Goal: Book appointment/travel/reservation

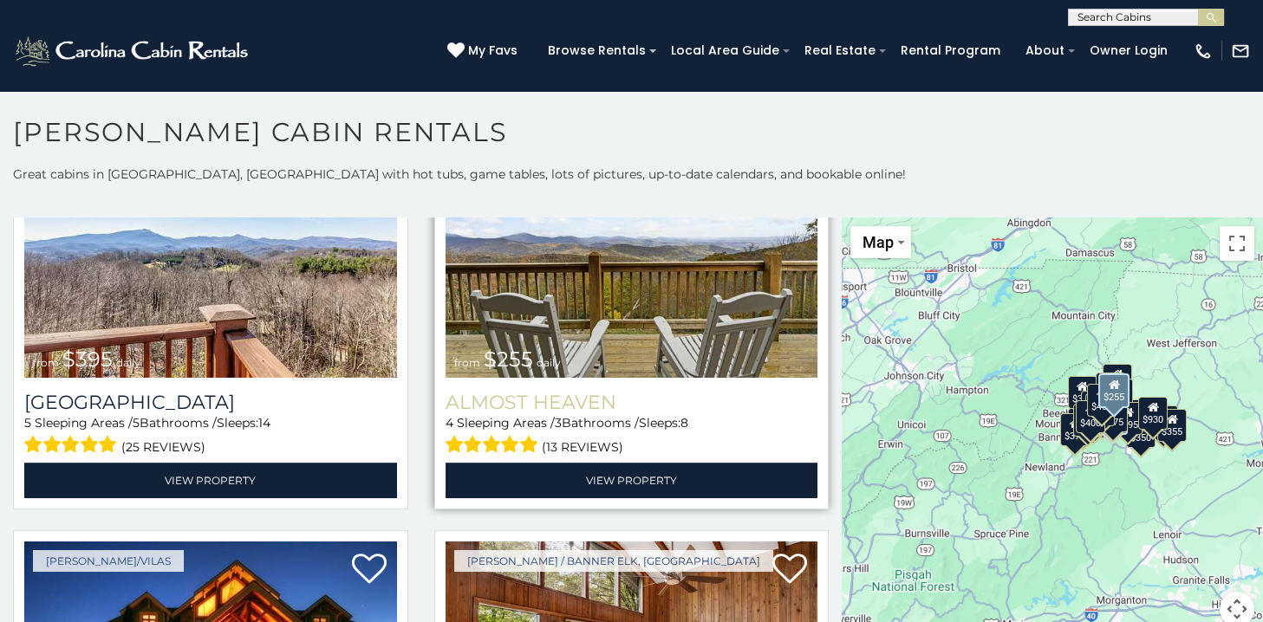
scroll to position [2947, 0]
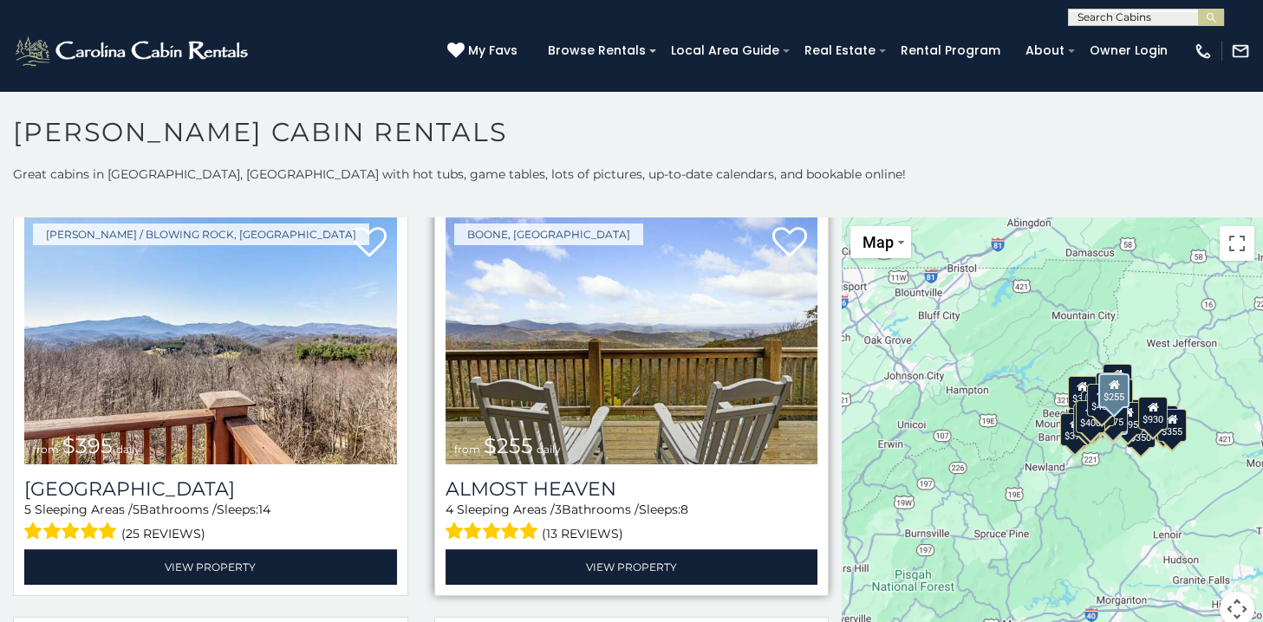
click at [614, 383] on img at bounding box center [631, 340] width 373 height 250
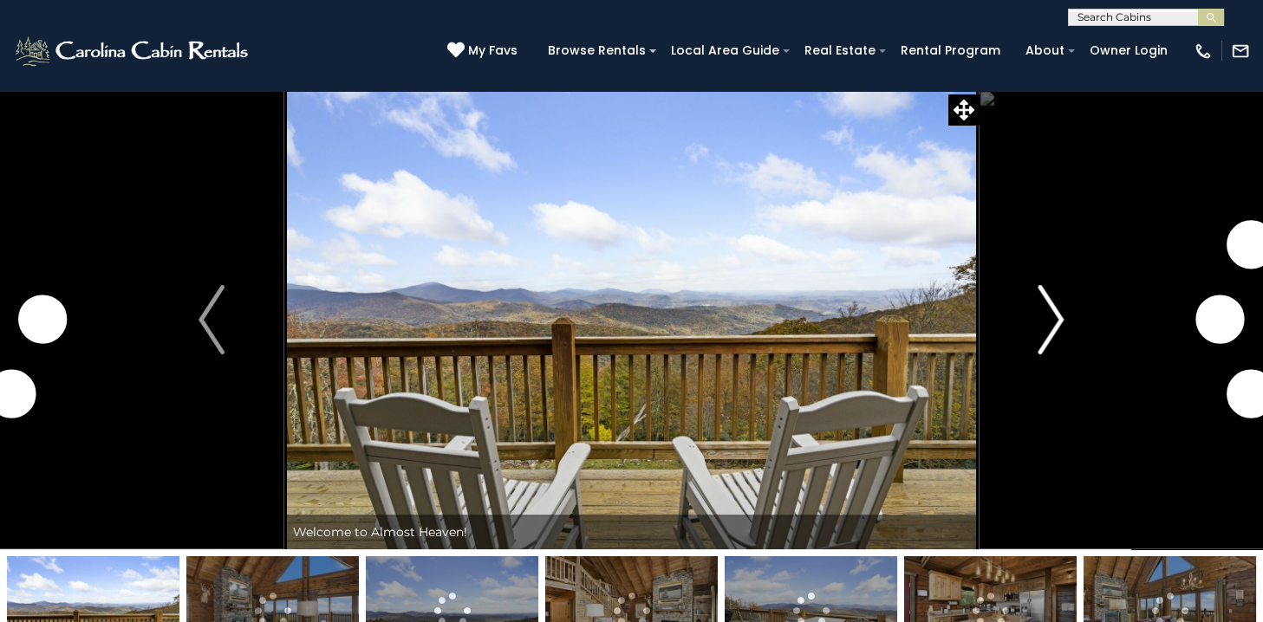
click at [1057, 316] on img "Next" at bounding box center [1051, 319] width 26 height 69
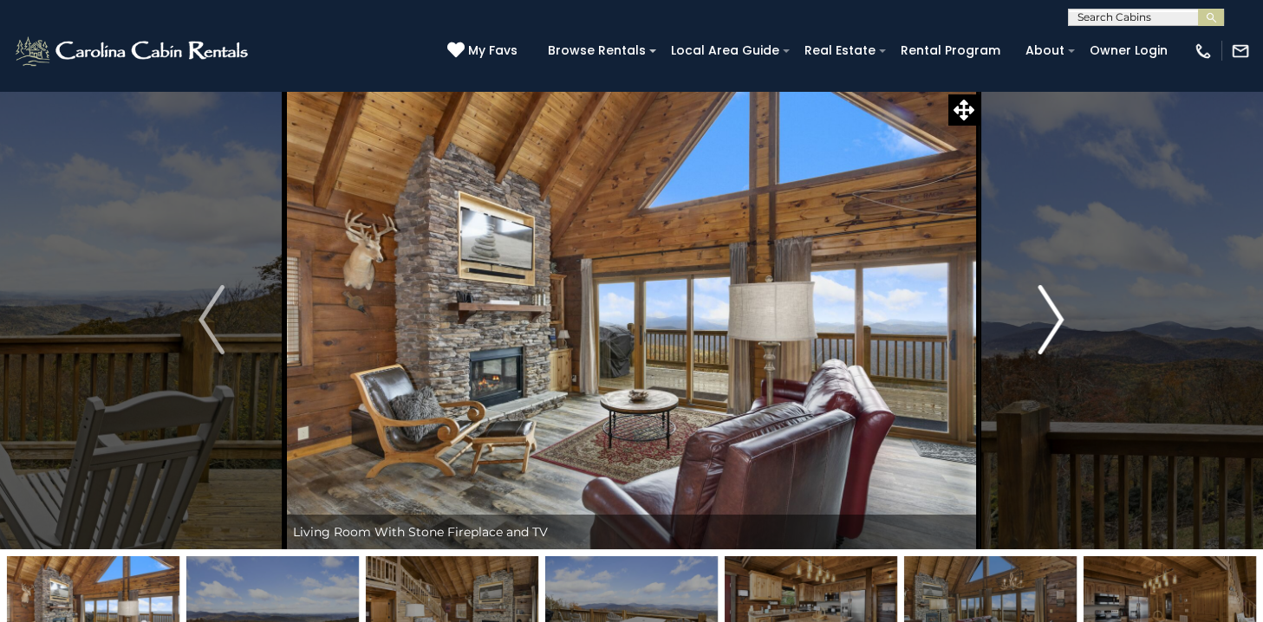
click at [1057, 316] on img "Next" at bounding box center [1051, 319] width 26 height 69
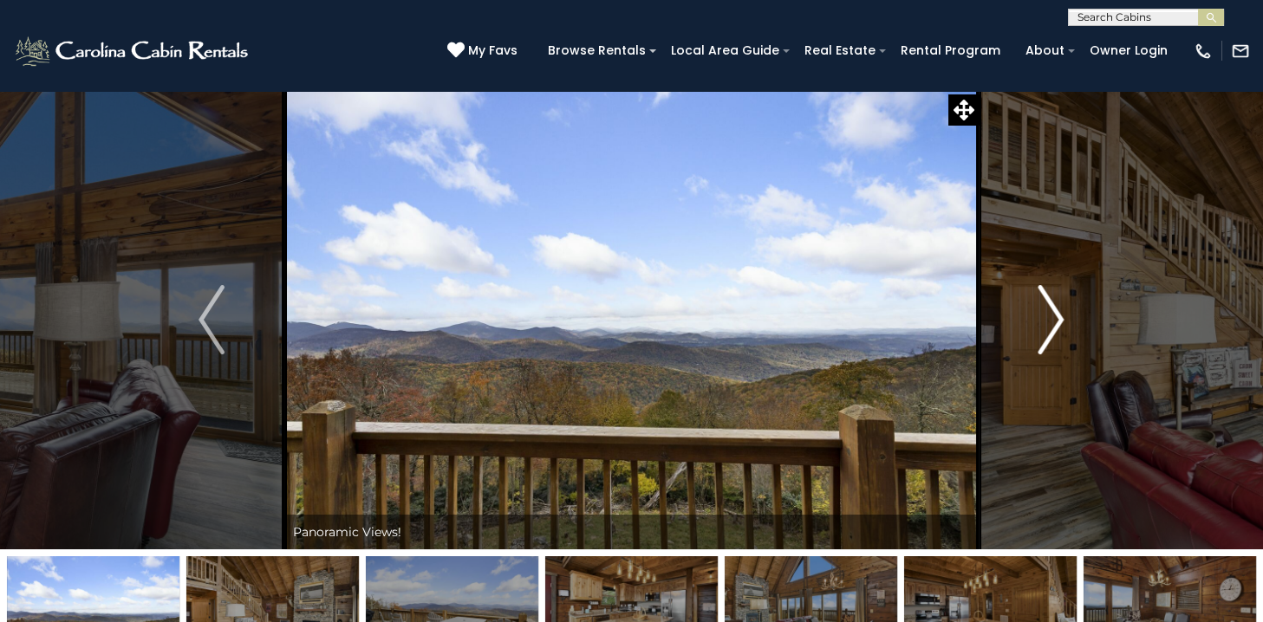
click at [1056, 316] on img "Next" at bounding box center [1051, 319] width 26 height 69
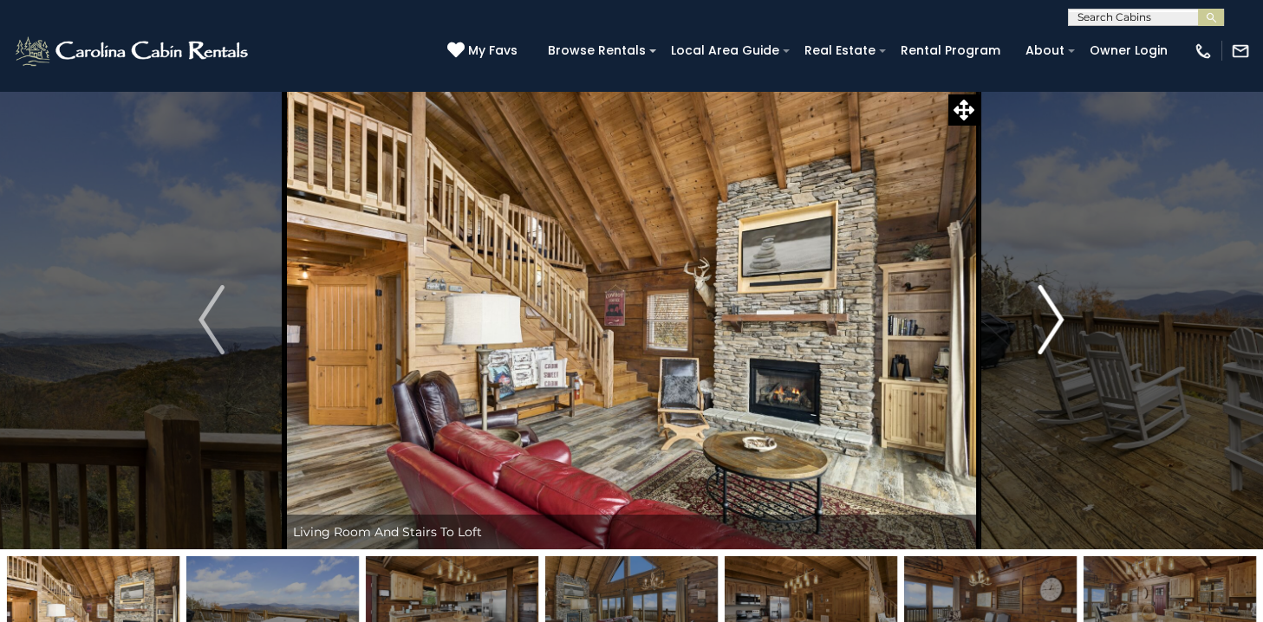
click at [1056, 316] on img "Next" at bounding box center [1051, 319] width 26 height 69
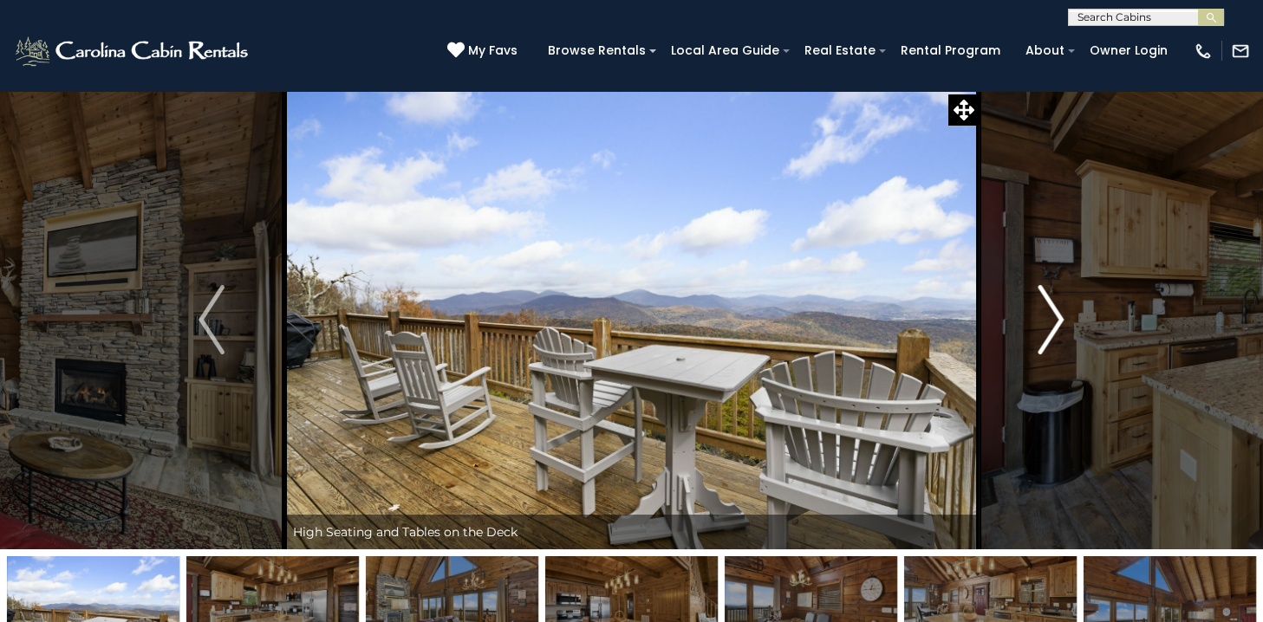
click at [1056, 316] on img "Next" at bounding box center [1051, 319] width 26 height 69
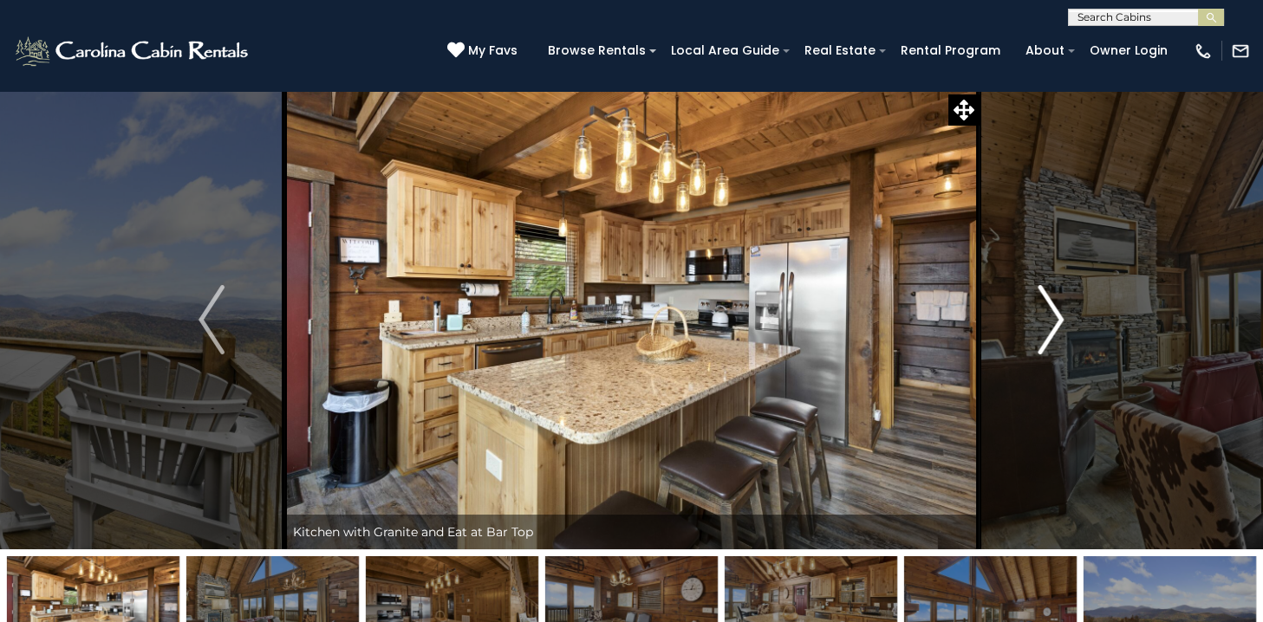
click at [1052, 321] on img "Next" at bounding box center [1051, 319] width 26 height 69
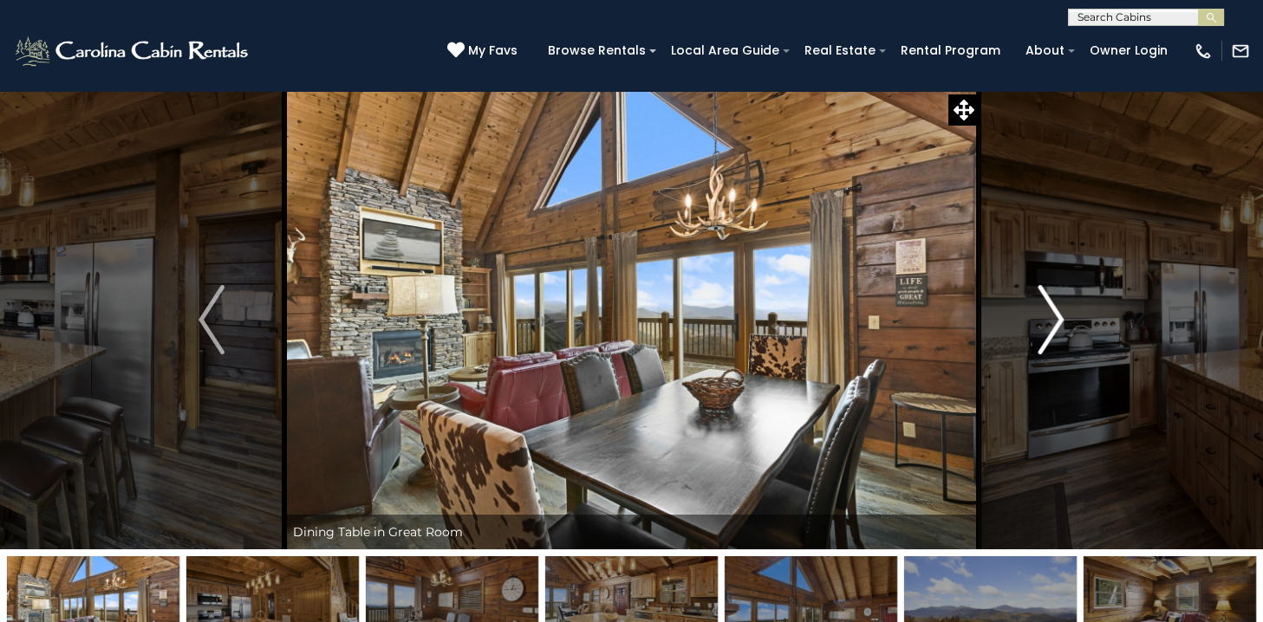
click at [1051, 313] on img "Next" at bounding box center [1051, 319] width 26 height 69
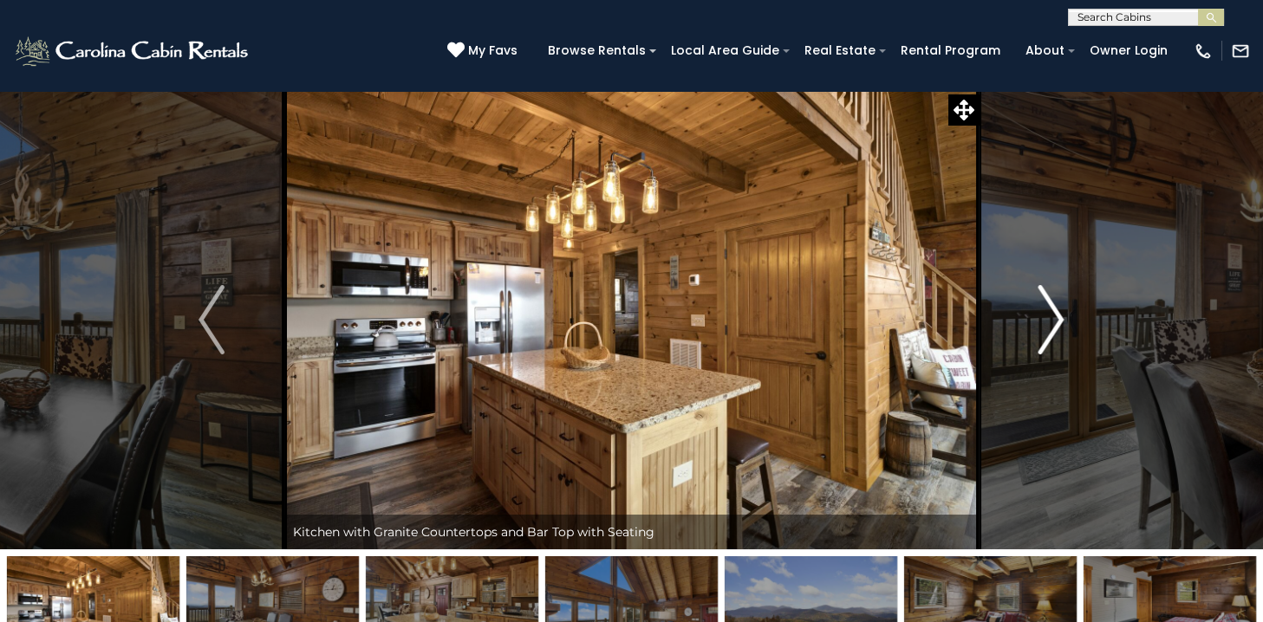
click at [1051, 313] on img "Next" at bounding box center [1051, 319] width 26 height 69
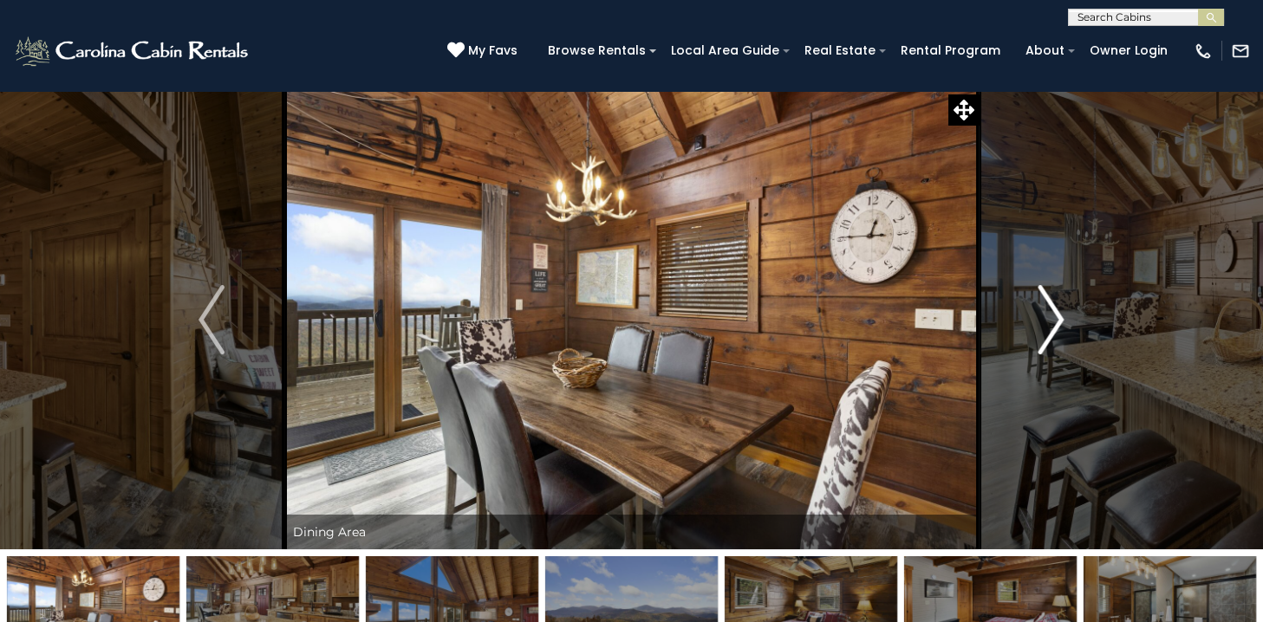
click at [1051, 313] on img "Next" at bounding box center [1051, 319] width 26 height 69
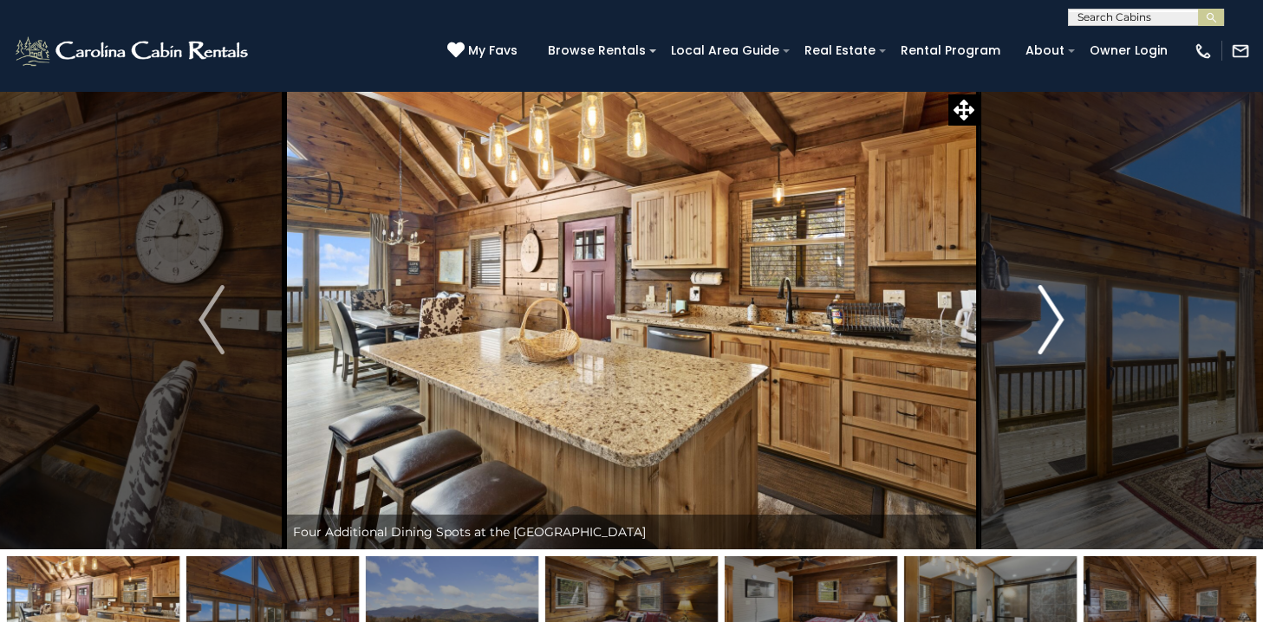
click at [1051, 313] on img "Next" at bounding box center [1051, 319] width 26 height 69
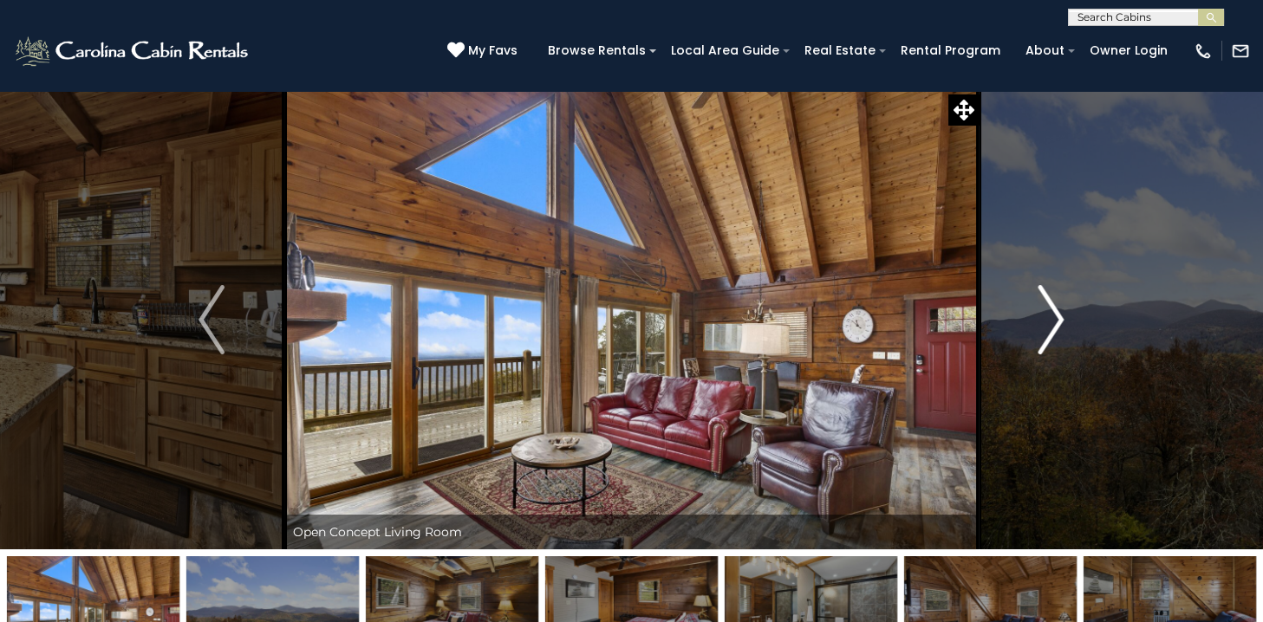
click at [1051, 313] on img "Next" at bounding box center [1051, 319] width 26 height 69
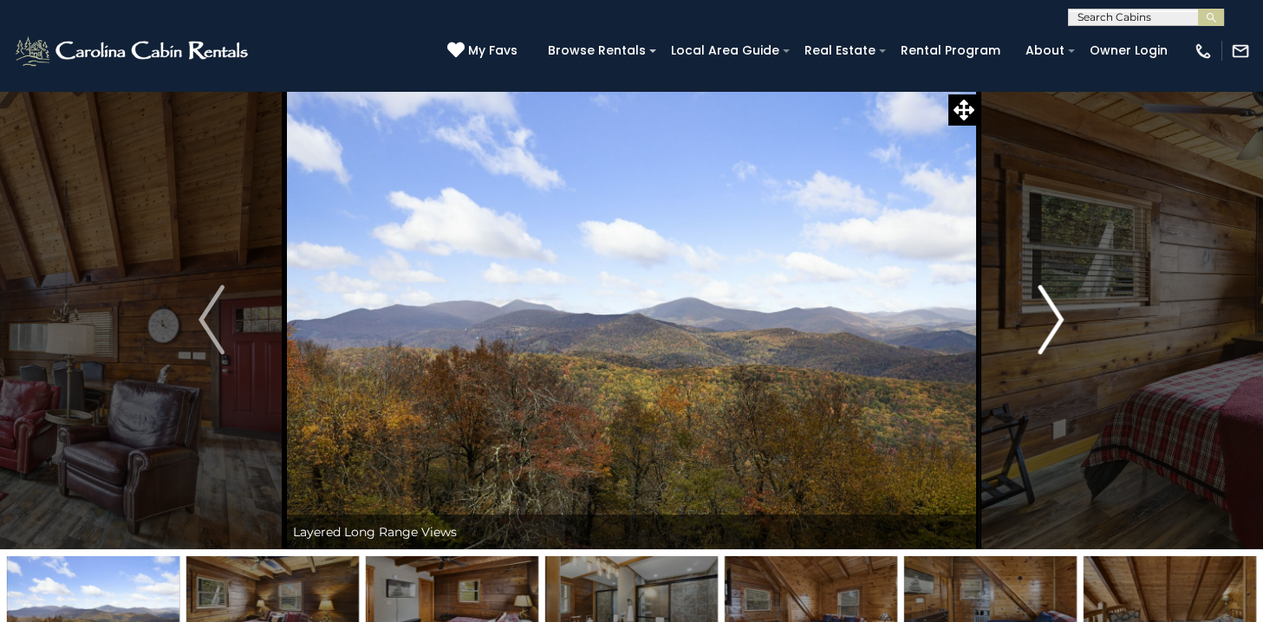
click at [1051, 313] on img "Next" at bounding box center [1051, 319] width 26 height 69
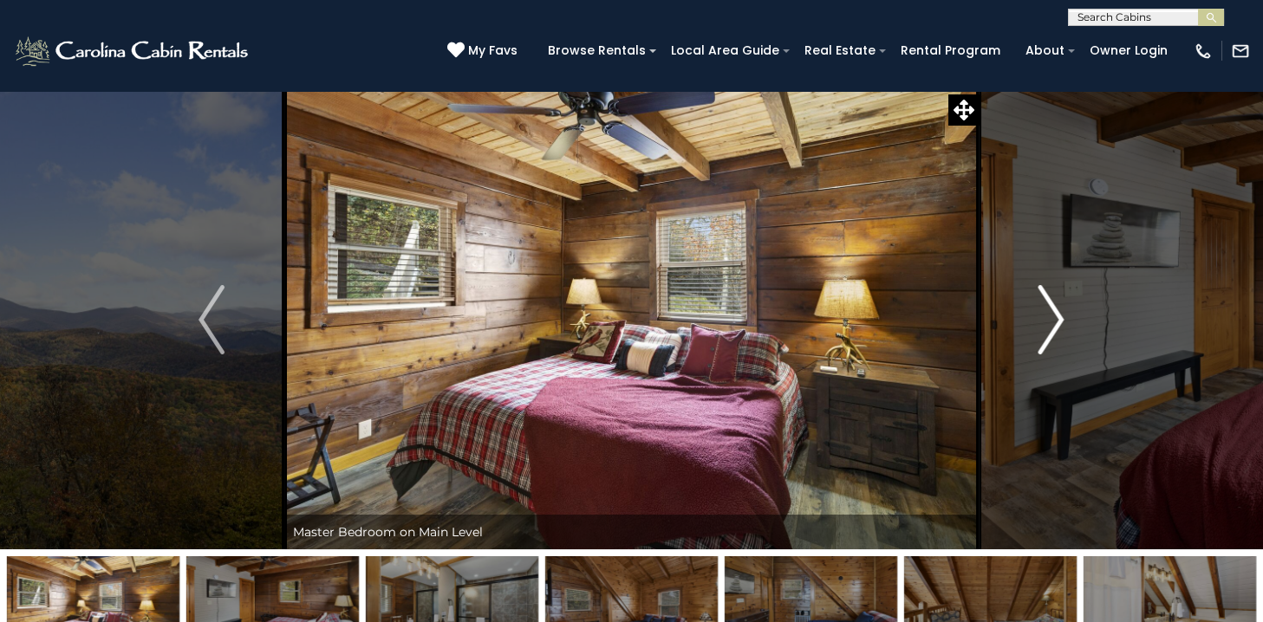
click at [1051, 313] on img "Next" at bounding box center [1051, 319] width 26 height 69
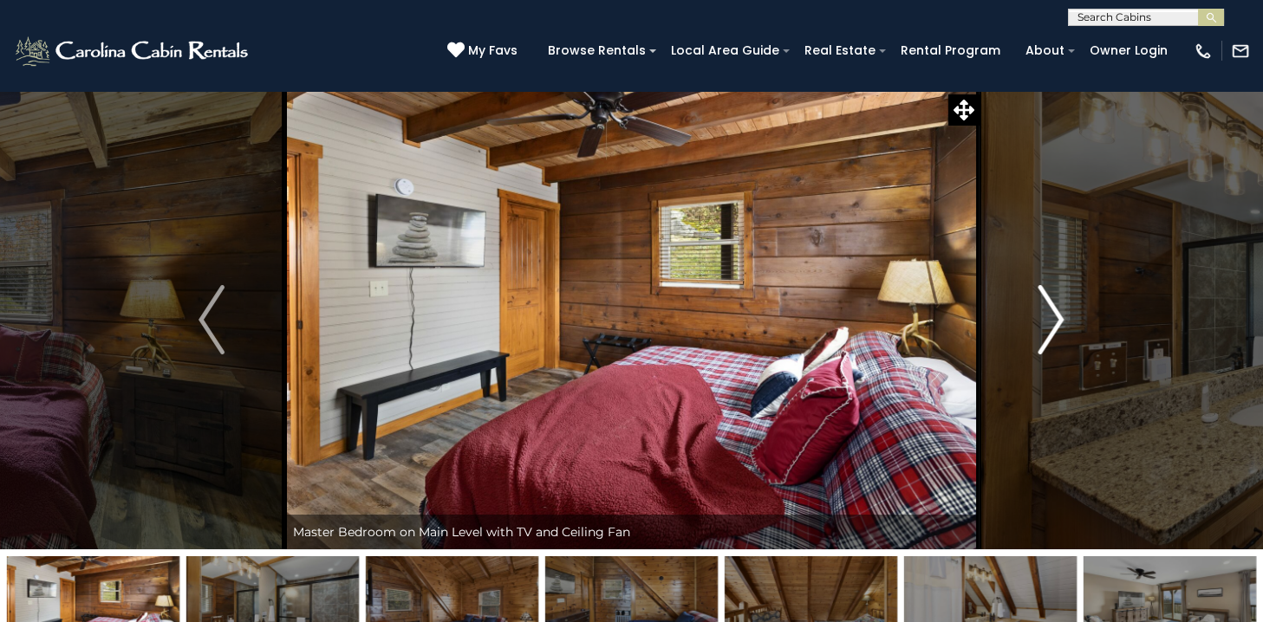
click at [1051, 313] on img "Next" at bounding box center [1051, 319] width 26 height 69
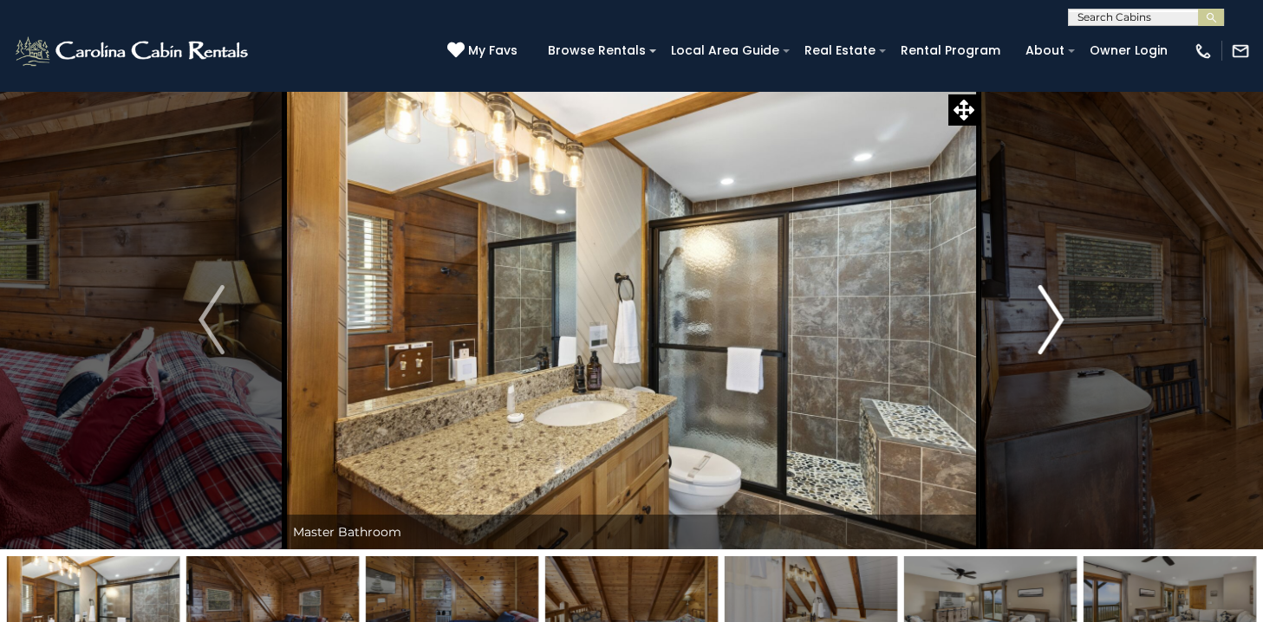
click at [1051, 313] on img "Next" at bounding box center [1051, 319] width 26 height 69
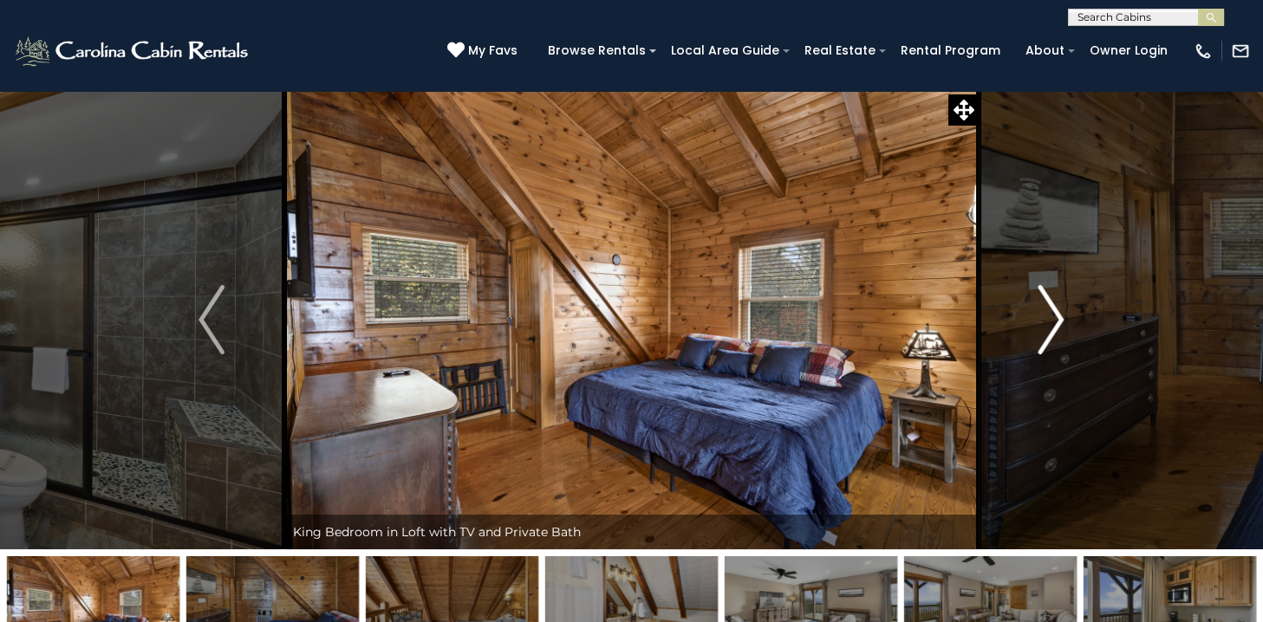
click at [1051, 312] on img "Next" at bounding box center [1051, 319] width 26 height 69
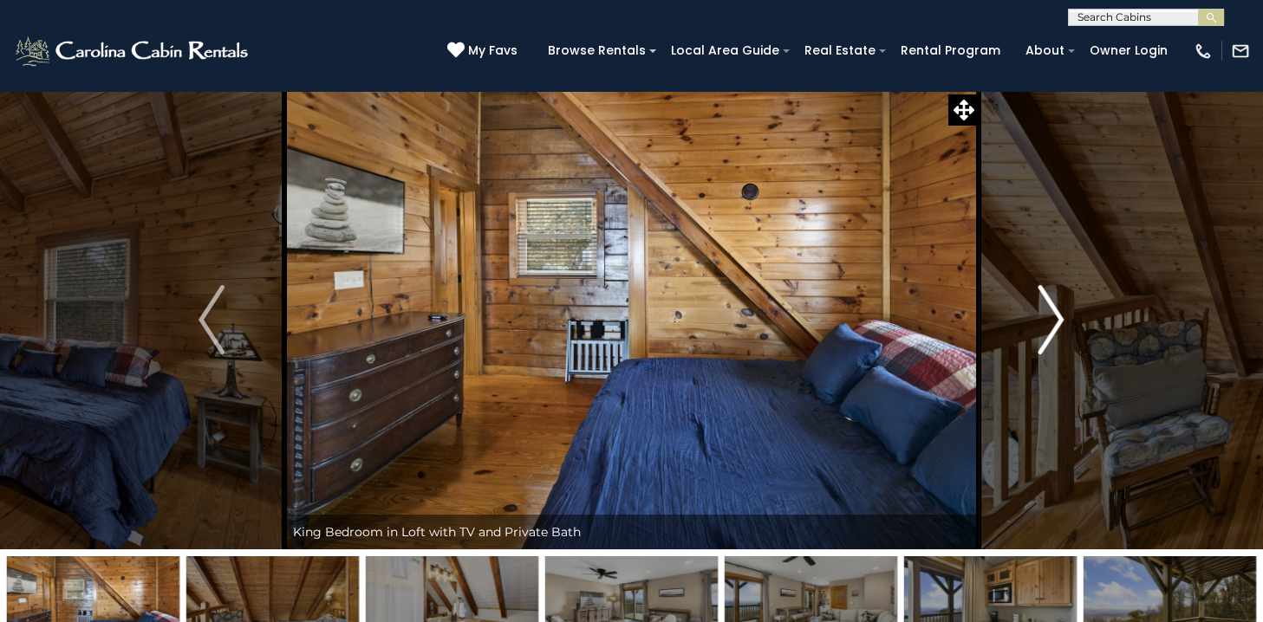
click at [1051, 312] on img "Next" at bounding box center [1051, 319] width 26 height 69
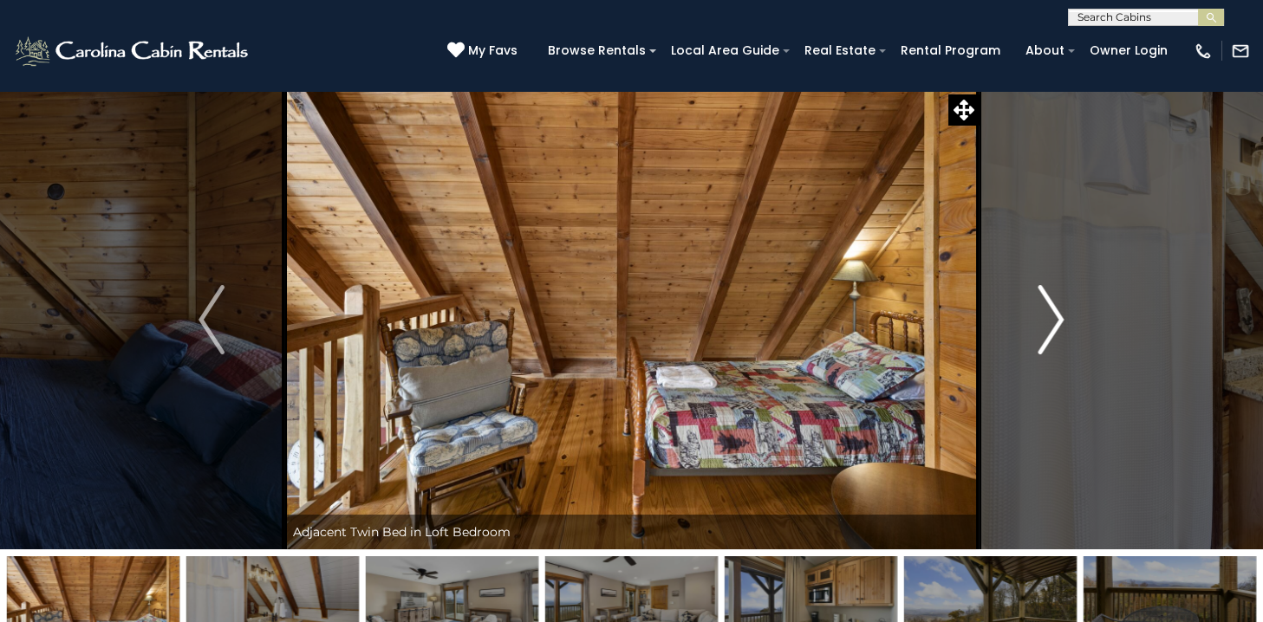
click at [1051, 312] on img "Next" at bounding box center [1051, 319] width 26 height 69
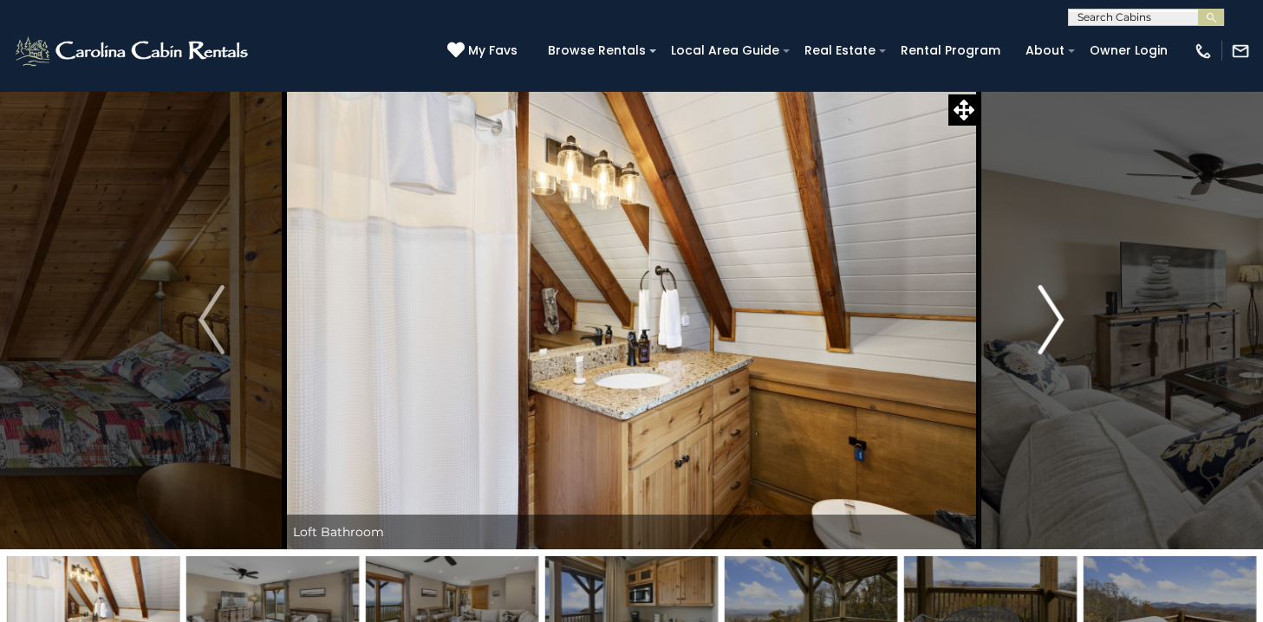
click at [1051, 312] on img "Next" at bounding box center [1051, 319] width 26 height 69
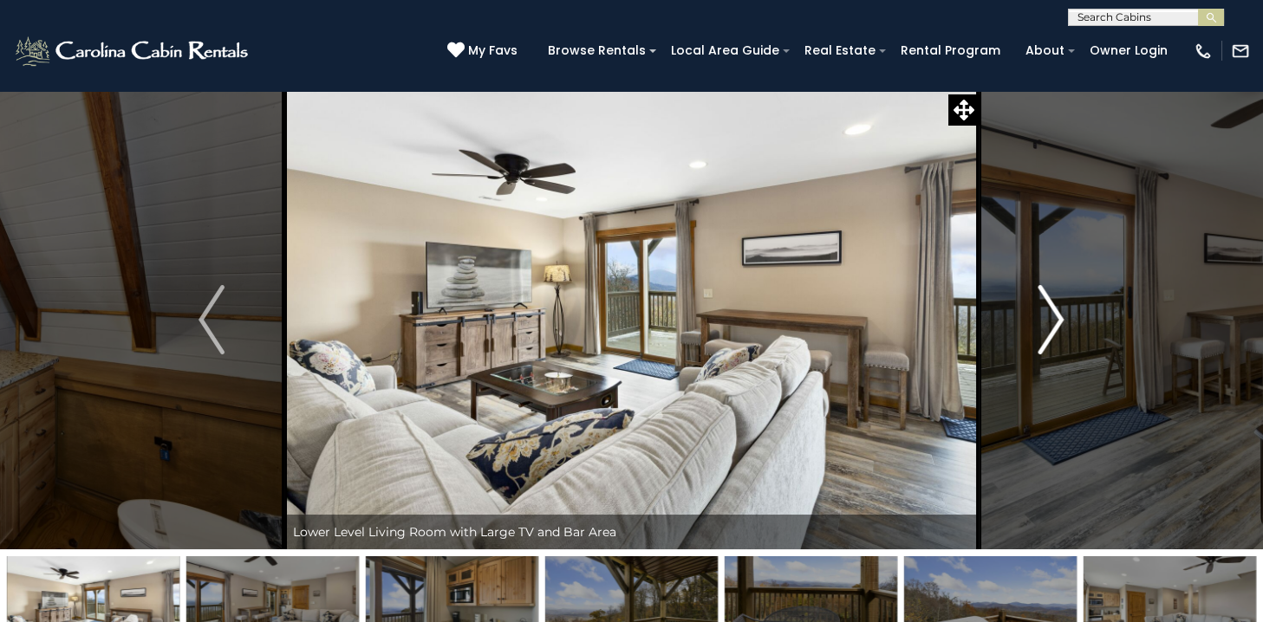
click at [1051, 312] on img "Next" at bounding box center [1051, 319] width 26 height 69
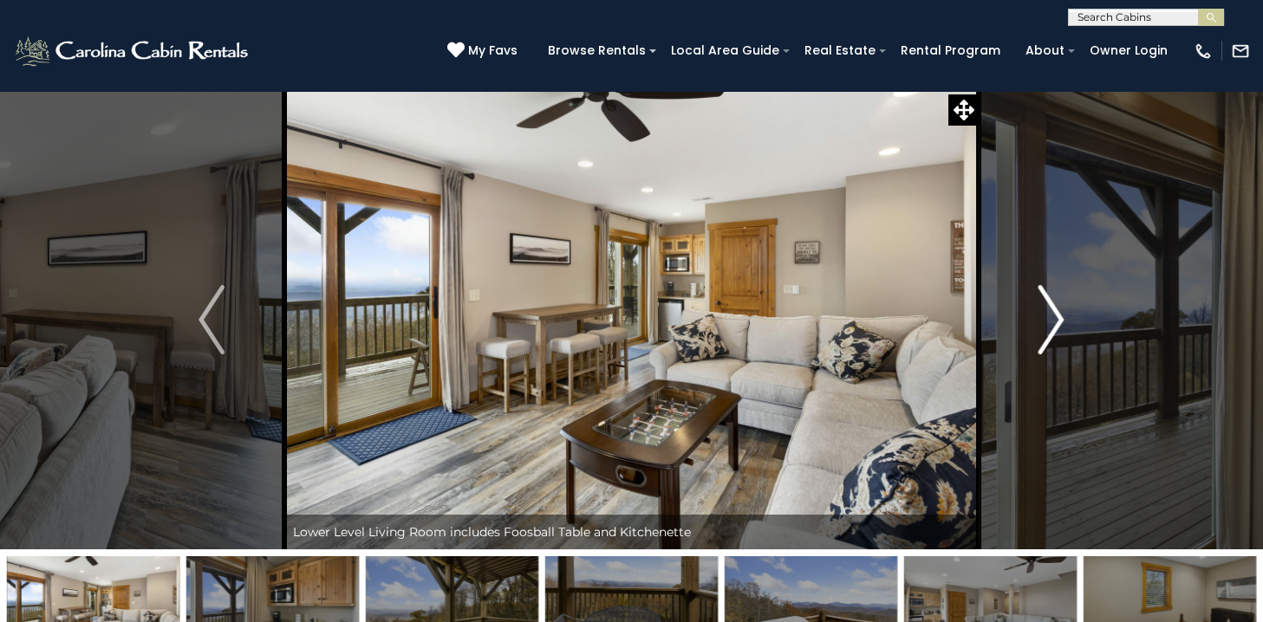
click at [1051, 312] on img "Next" at bounding box center [1051, 319] width 26 height 69
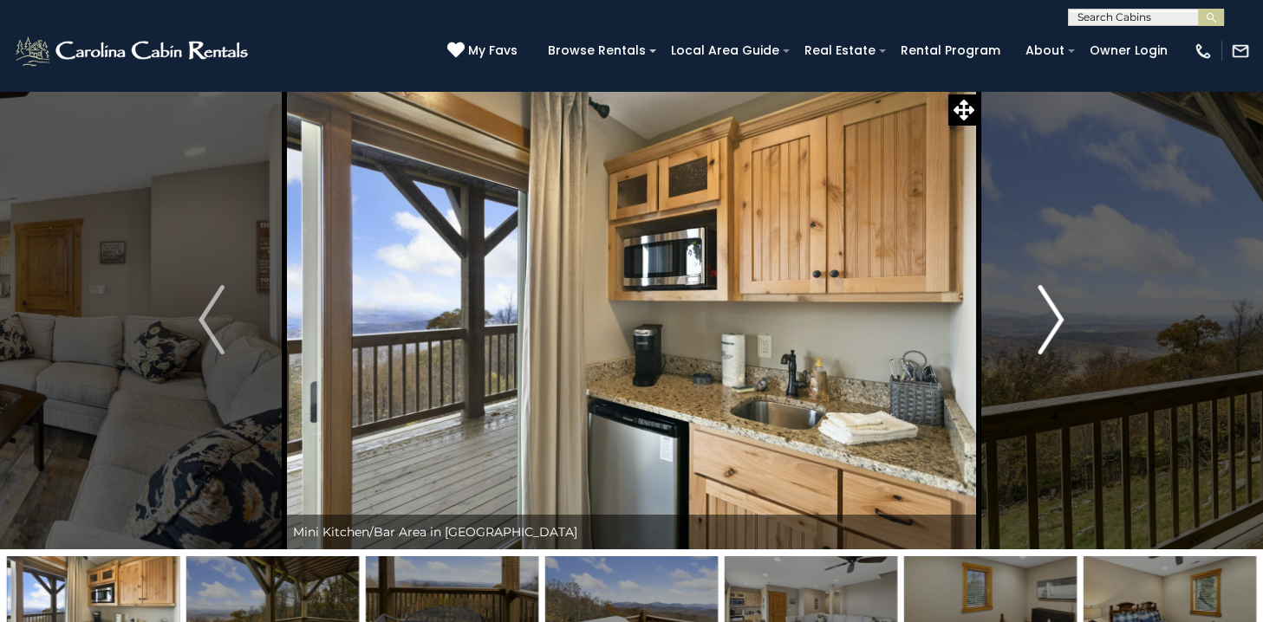
click at [1051, 312] on img "Next" at bounding box center [1051, 319] width 26 height 69
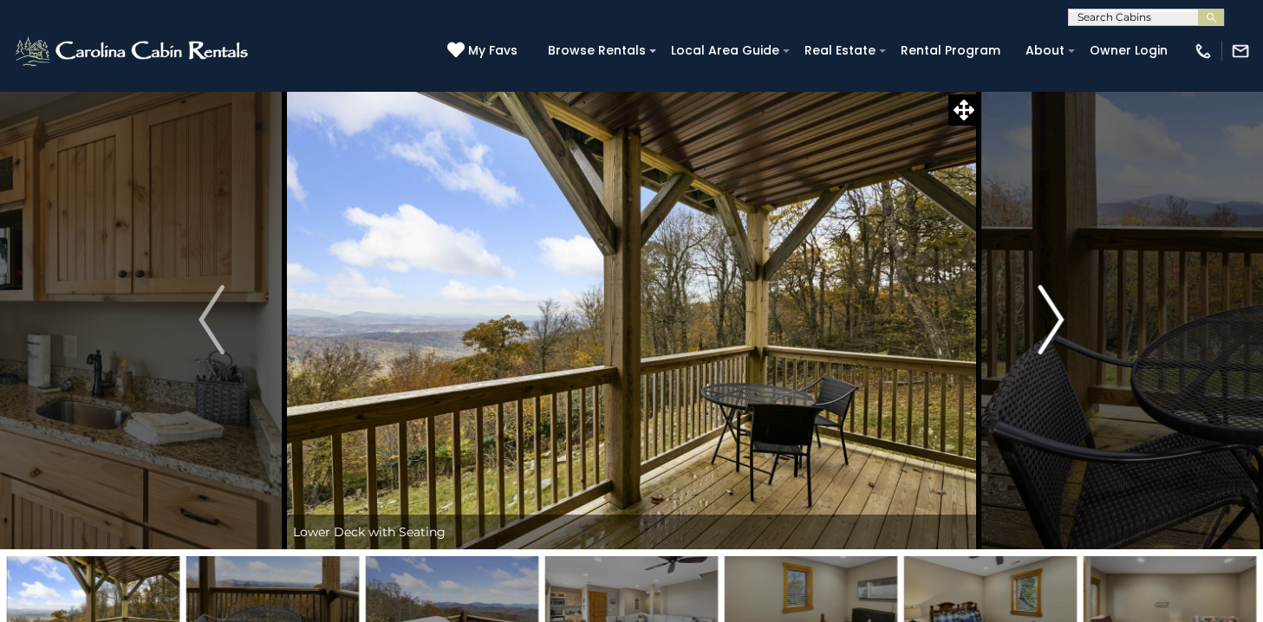
click at [1051, 312] on img "Next" at bounding box center [1051, 319] width 26 height 69
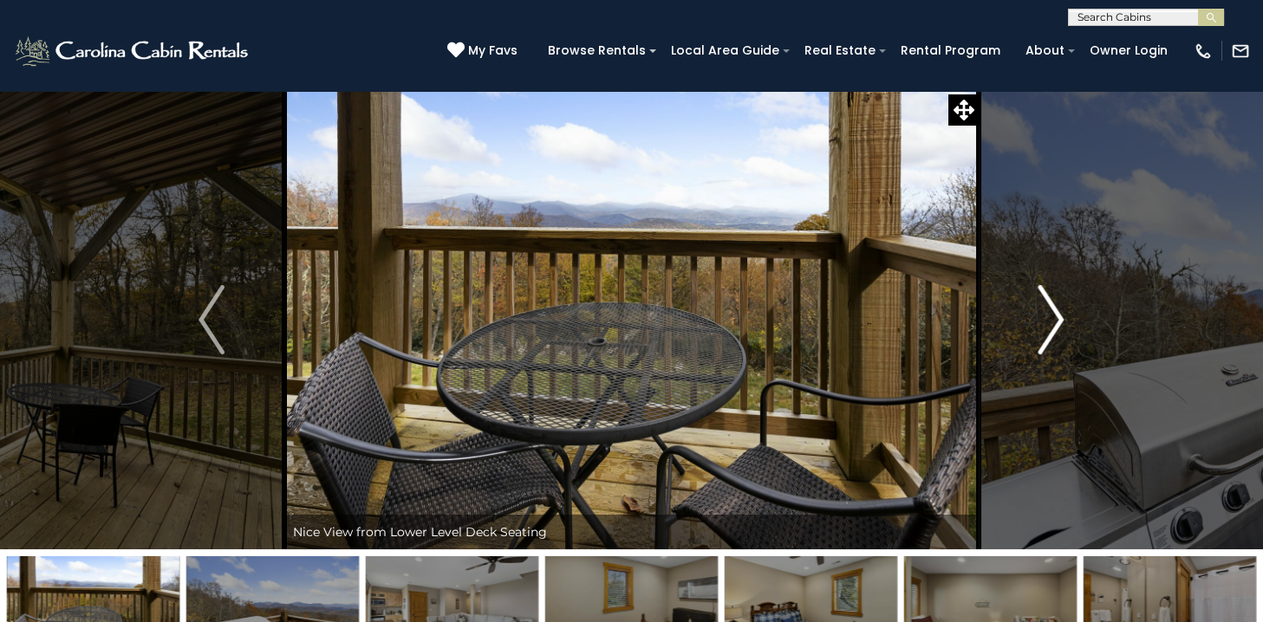
click at [1051, 312] on img "Next" at bounding box center [1051, 319] width 26 height 69
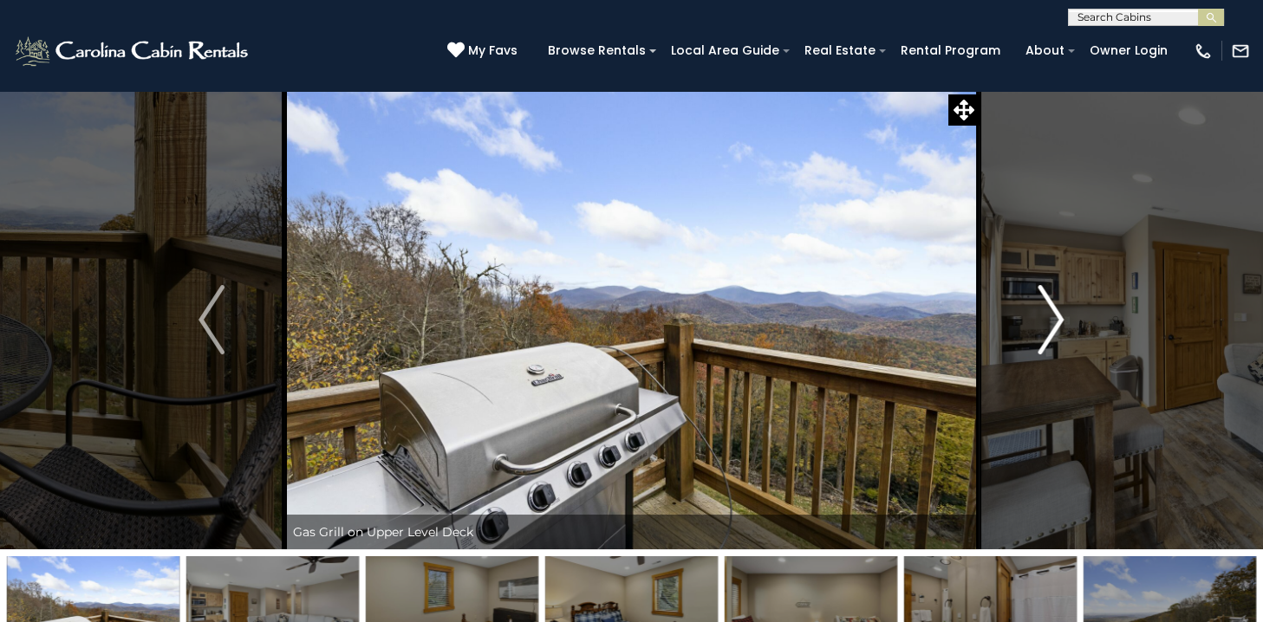
click at [1051, 312] on img "Next" at bounding box center [1051, 319] width 26 height 69
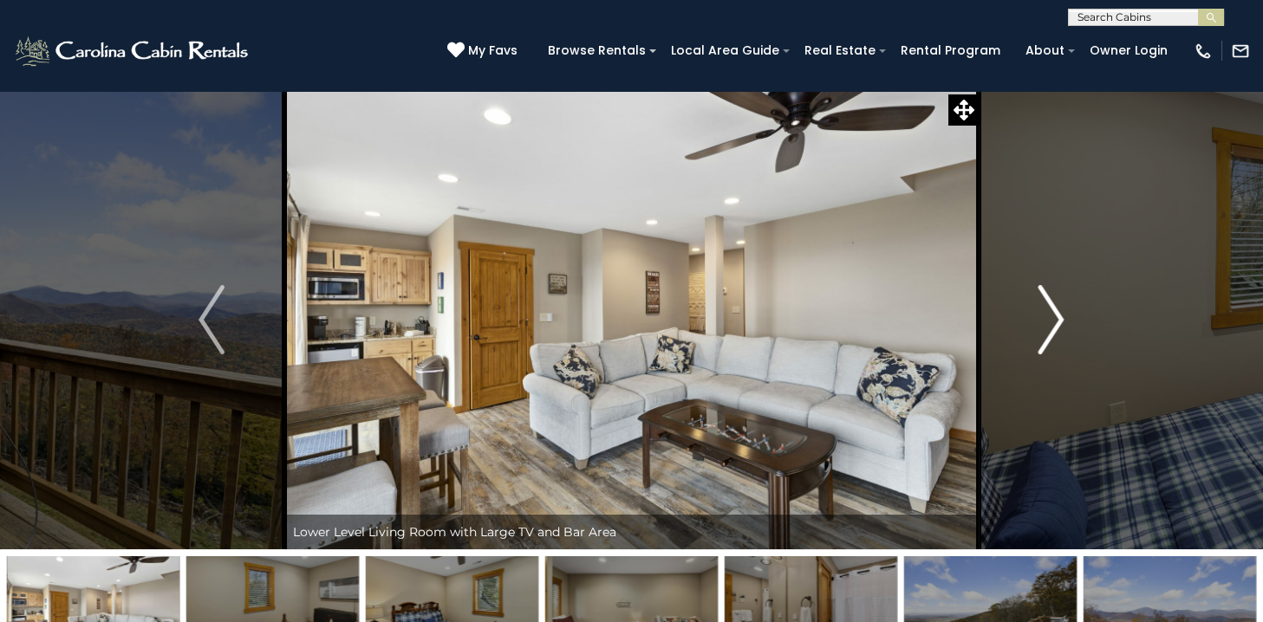
click at [1051, 316] on img "Next" at bounding box center [1051, 319] width 26 height 69
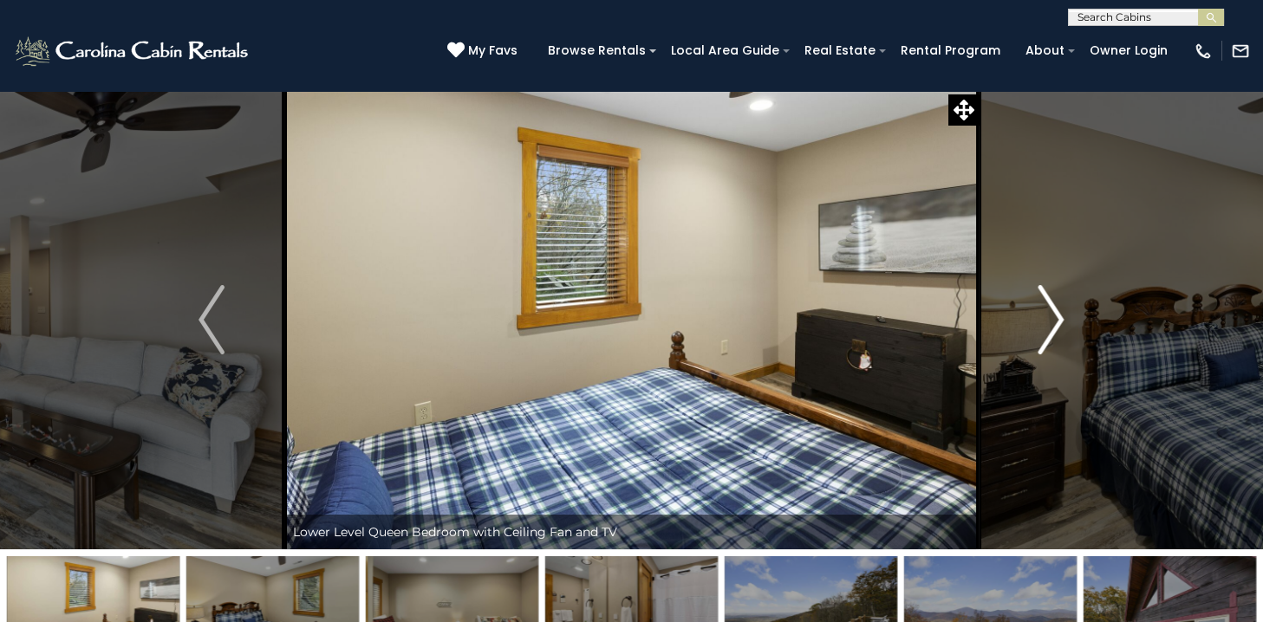
click at [1050, 315] on img "Next" at bounding box center [1051, 319] width 26 height 69
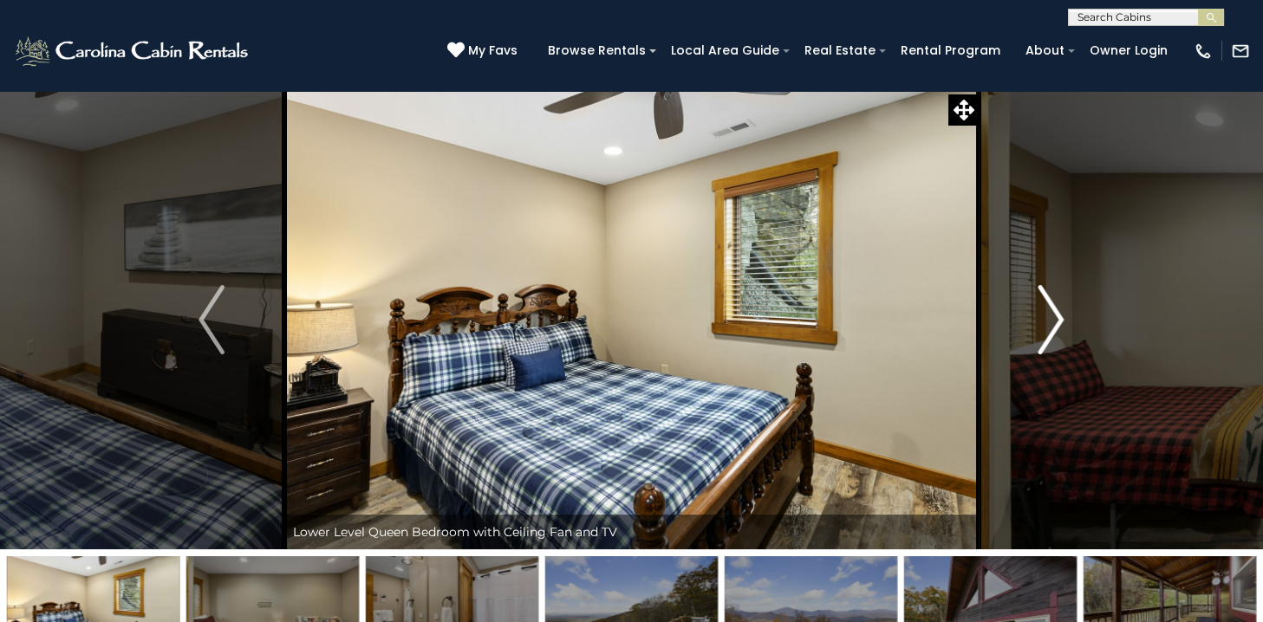
click at [1050, 315] on img "Next" at bounding box center [1051, 319] width 26 height 69
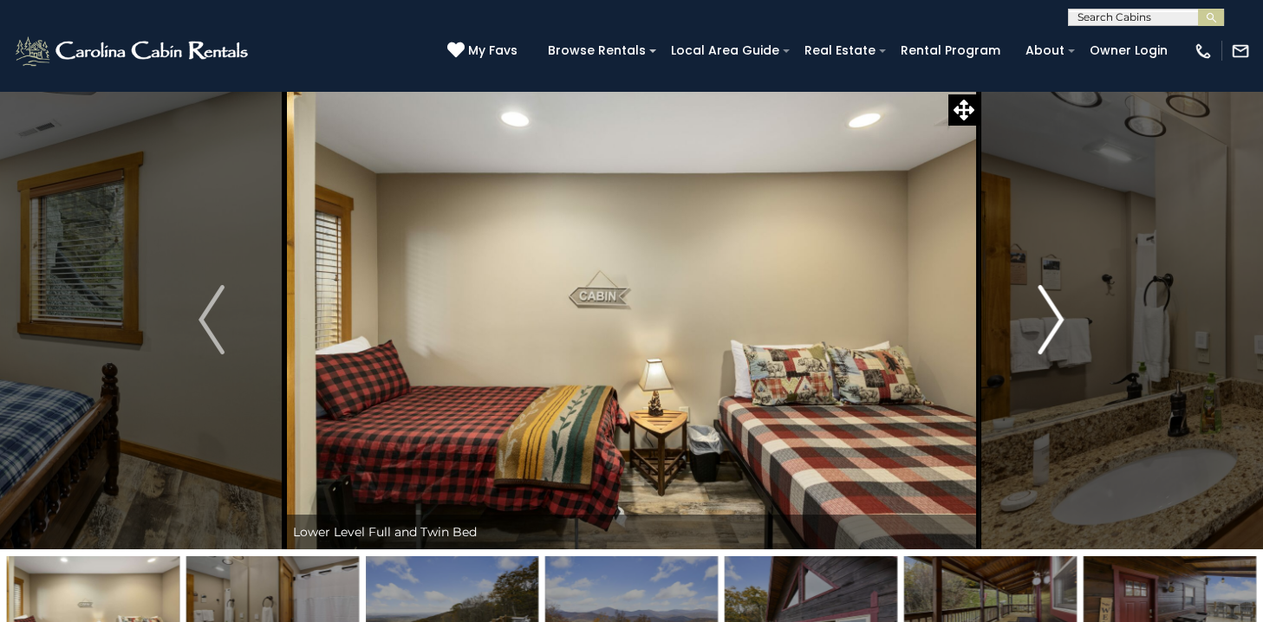
click at [1050, 315] on img "Next" at bounding box center [1051, 319] width 26 height 69
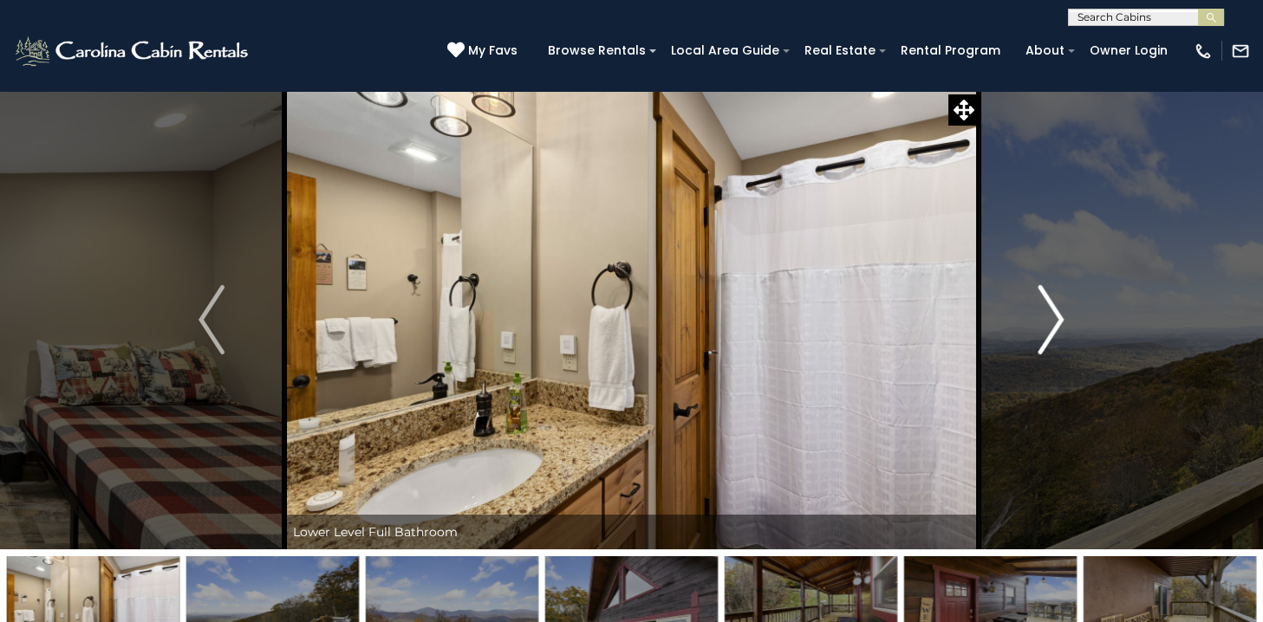
click at [1050, 315] on img "Next" at bounding box center [1051, 319] width 26 height 69
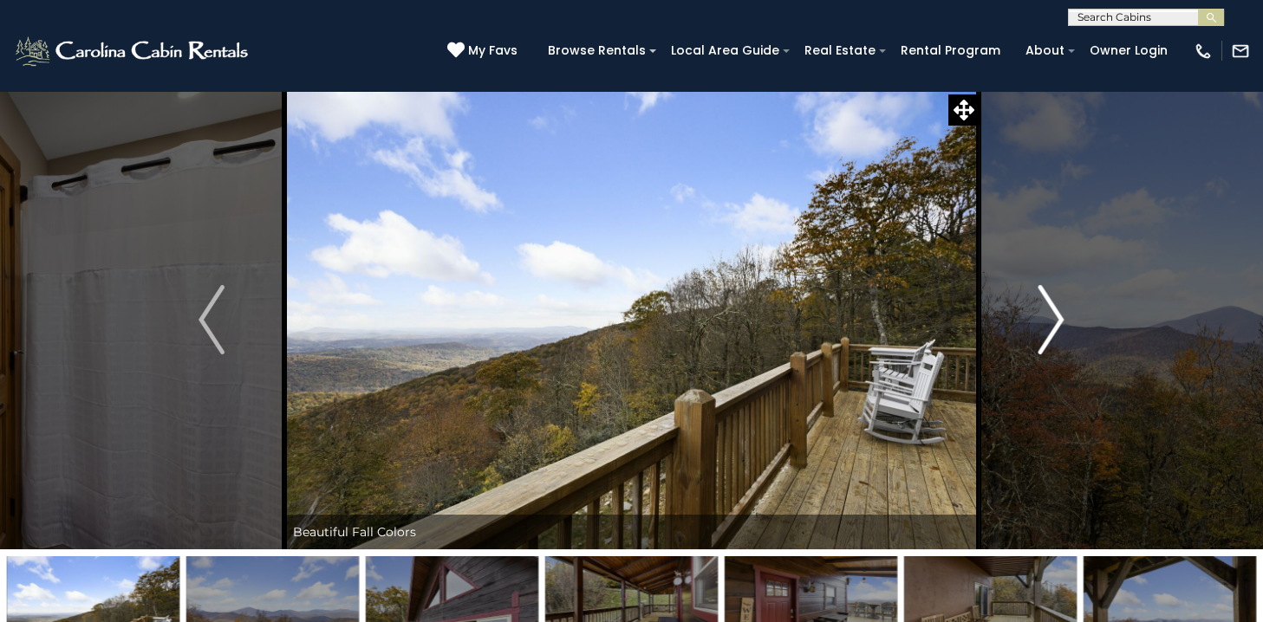
click at [1050, 315] on img "Next" at bounding box center [1051, 319] width 26 height 69
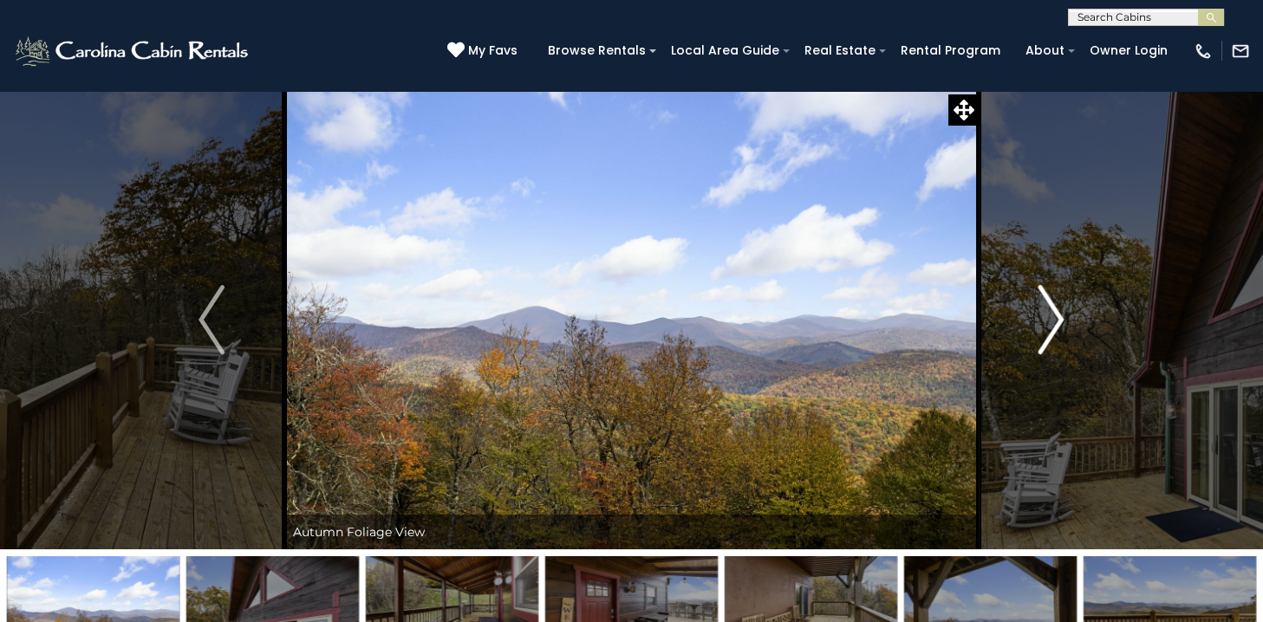
click at [1050, 315] on img "Next" at bounding box center [1051, 319] width 26 height 69
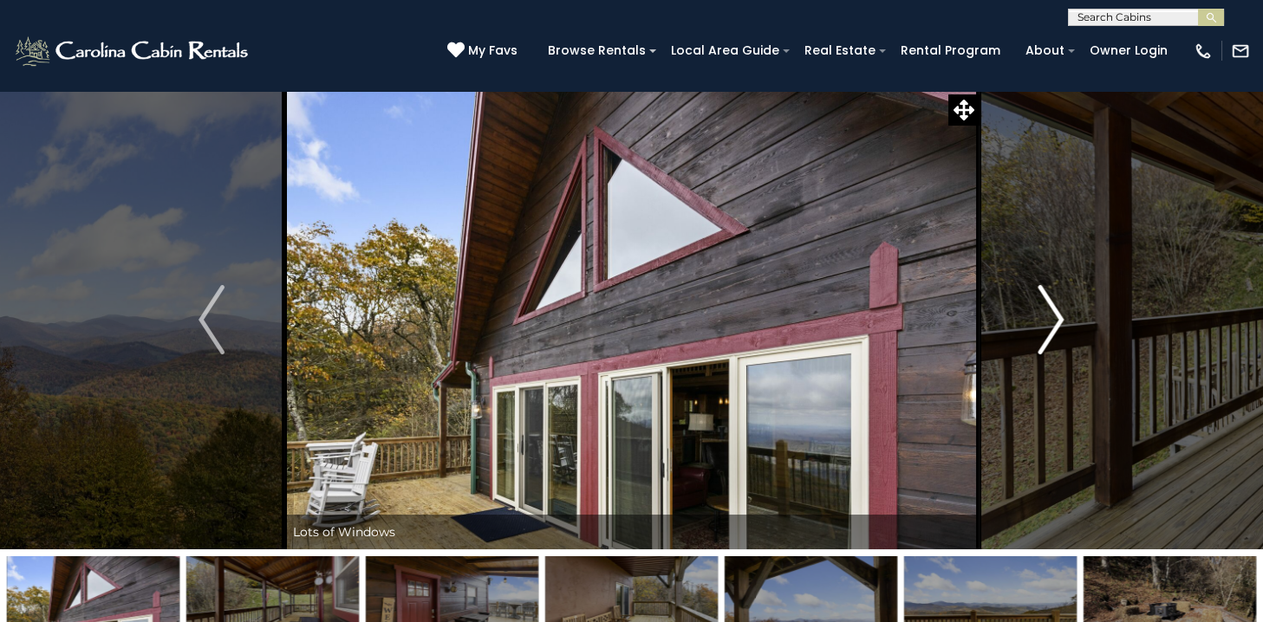
click at [1050, 315] on img "Next" at bounding box center [1051, 319] width 26 height 69
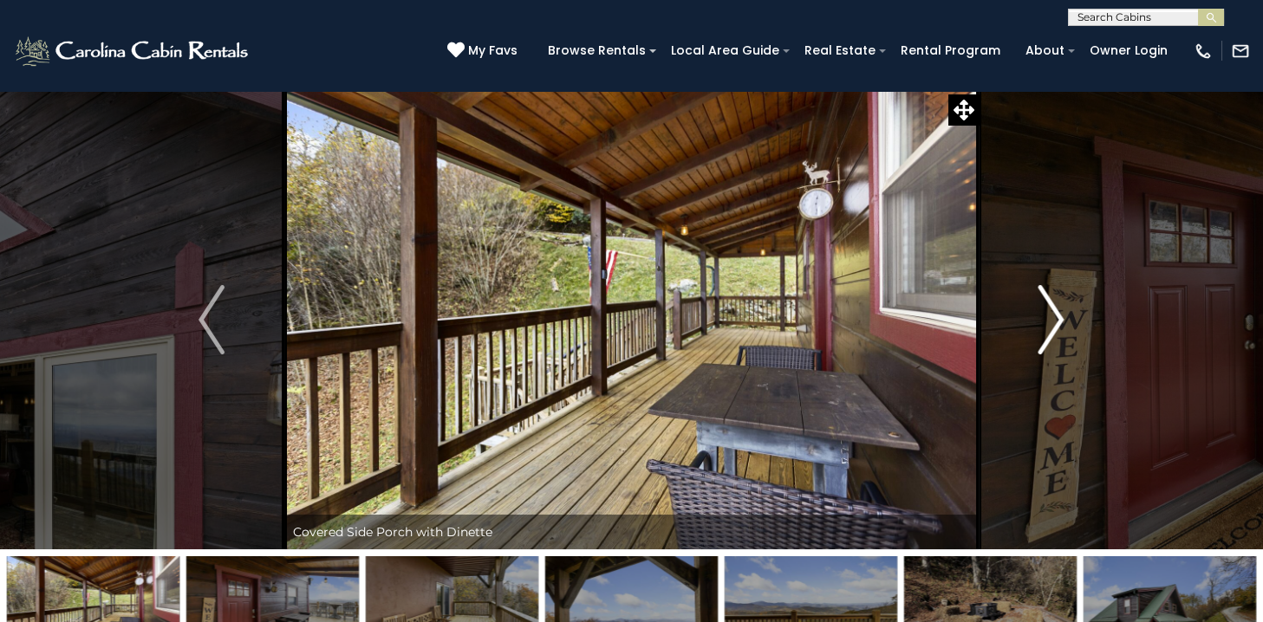
click at [1051, 314] on img "Next" at bounding box center [1051, 319] width 26 height 69
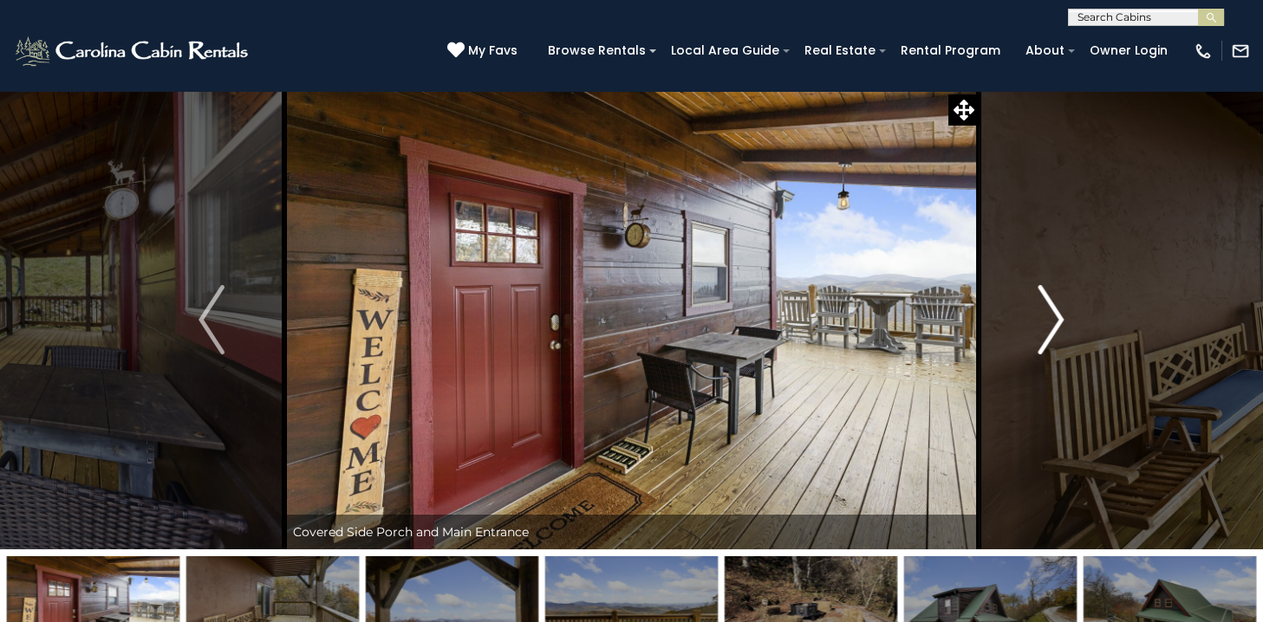
click at [1051, 314] on img "Next" at bounding box center [1051, 319] width 26 height 69
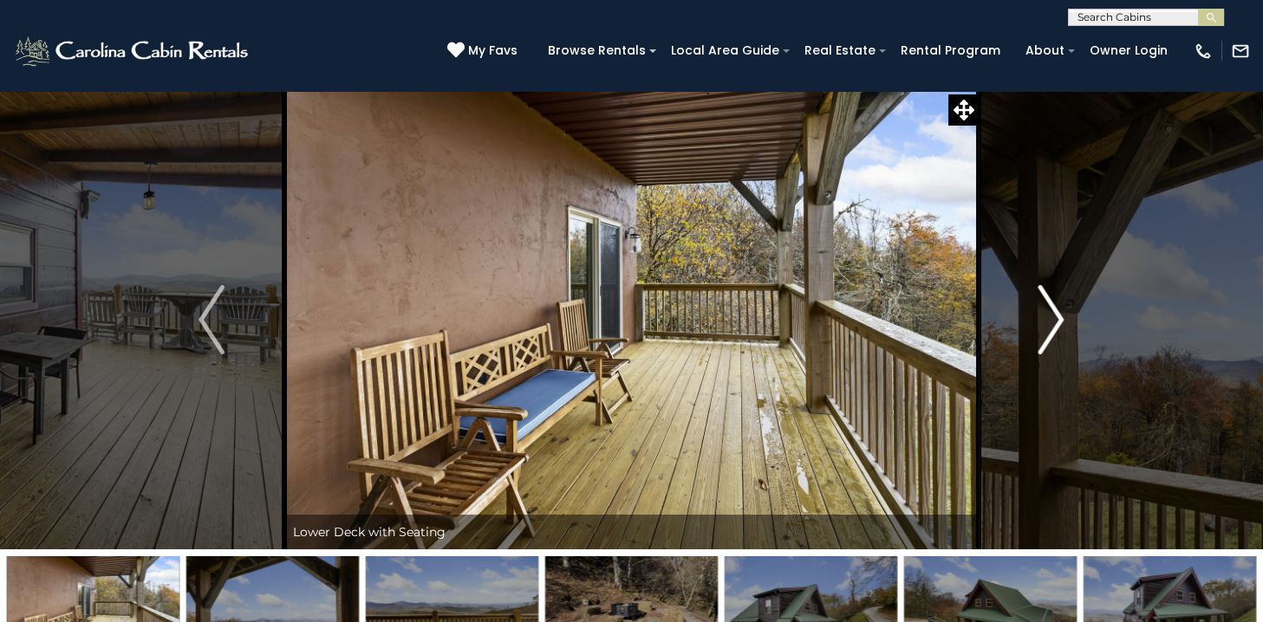
click at [1051, 314] on img "Next" at bounding box center [1051, 319] width 26 height 69
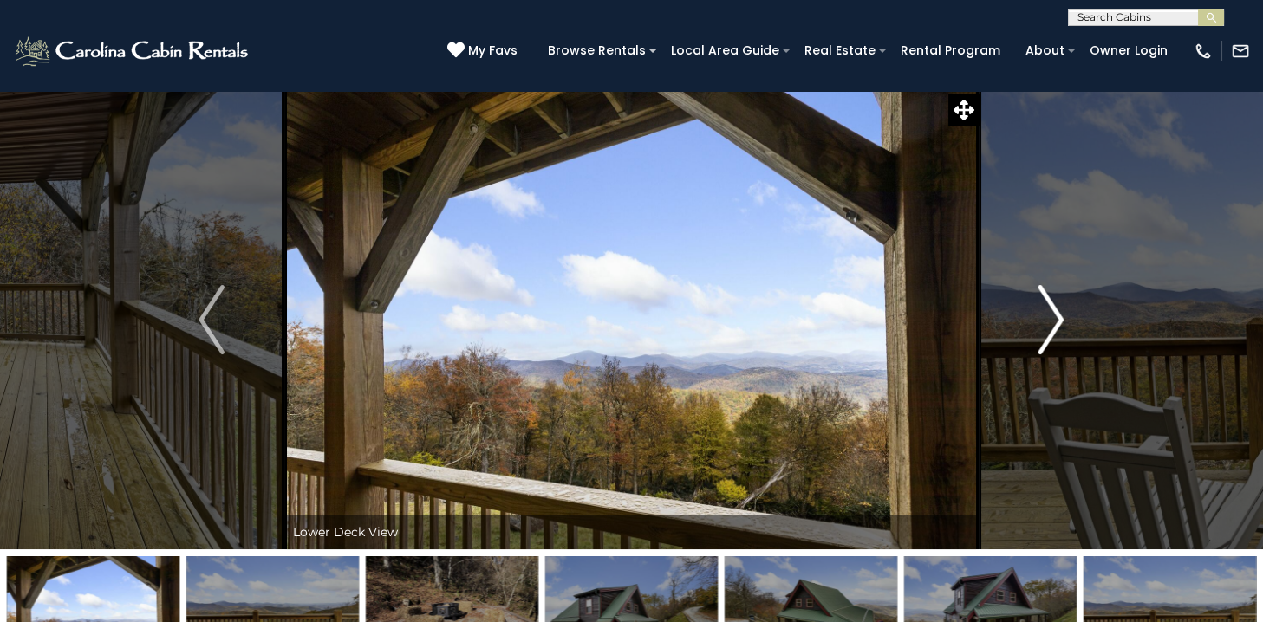
click at [1051, 314] on img "Next" at bounding box center [1051, 319] width 26 height 69
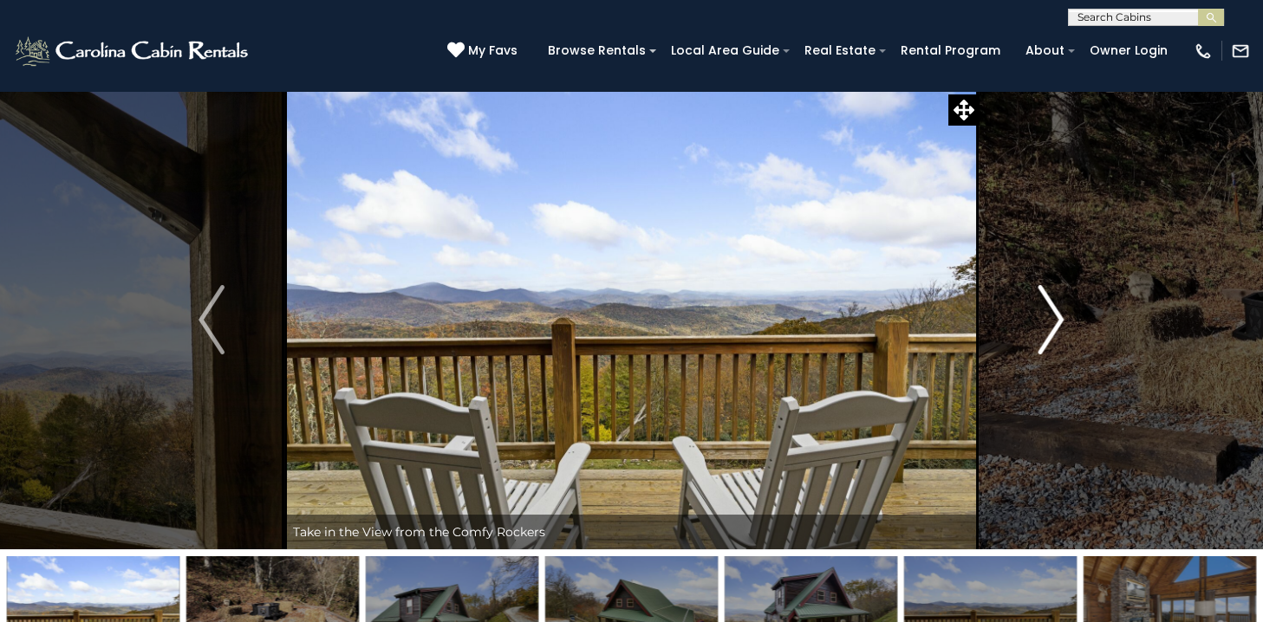
click at [1051, 314] on img "Next" at bounding box center [1051, 319] width 26 height 69
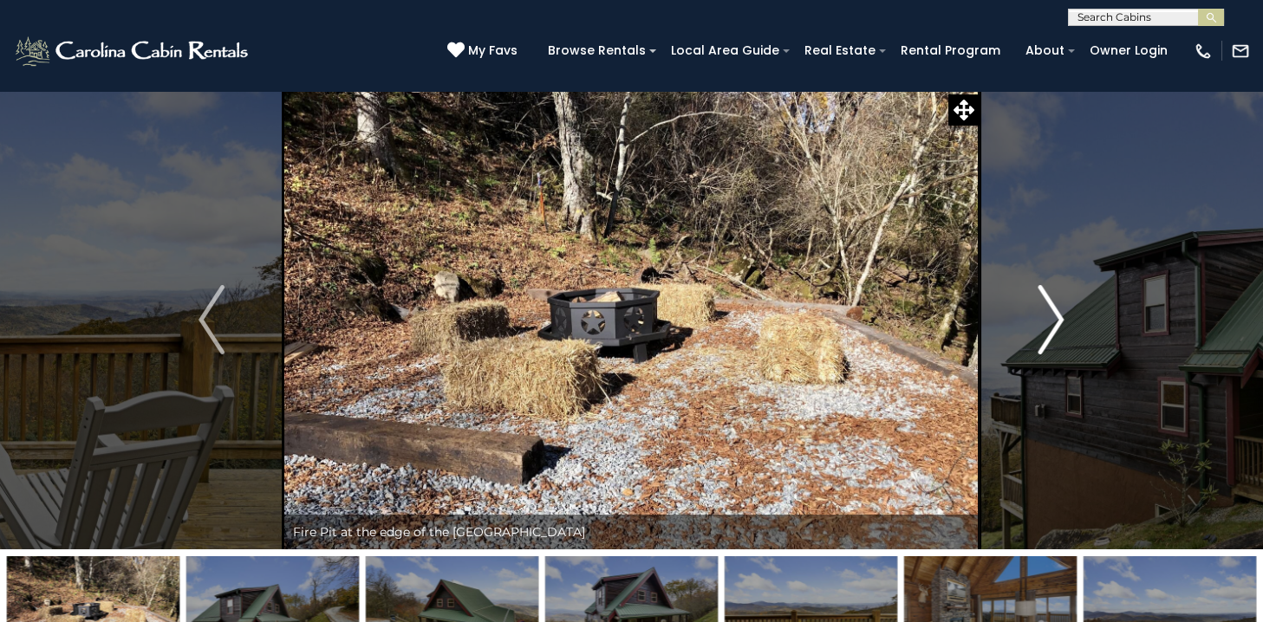
click at [1051, 314] on img "Next" at bounding box center [1051, 319] width 26 height 69
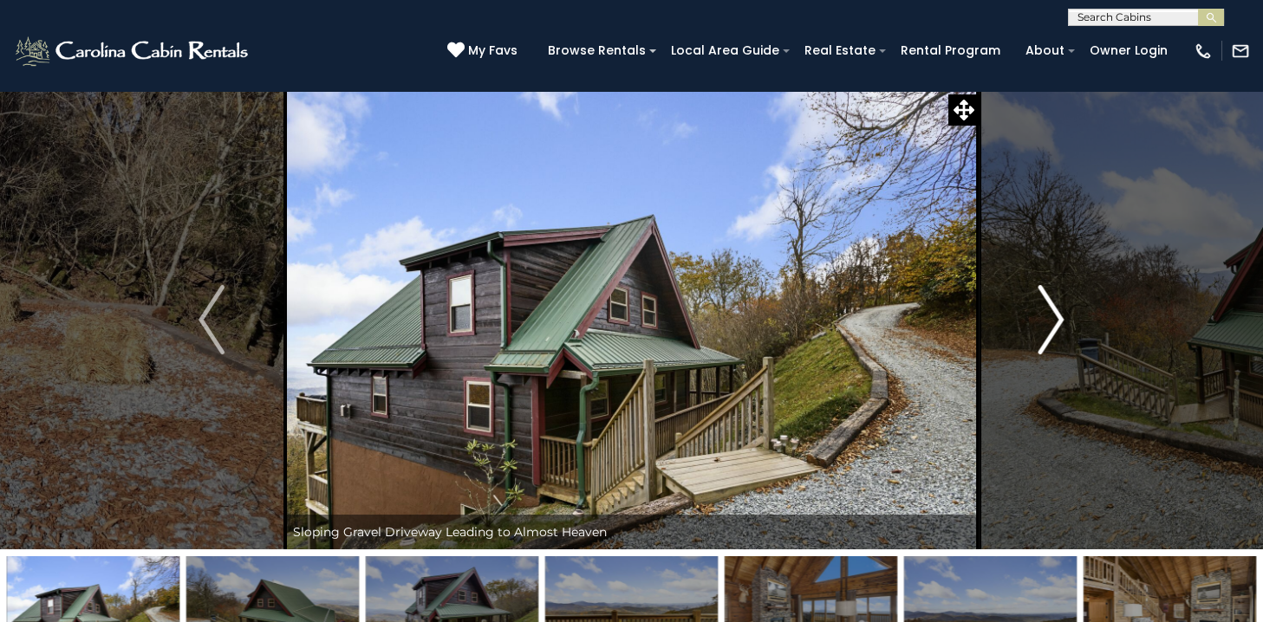
click at [1052, 314] on img "Next" at bounding box center [1051, 319] width 26 height 69
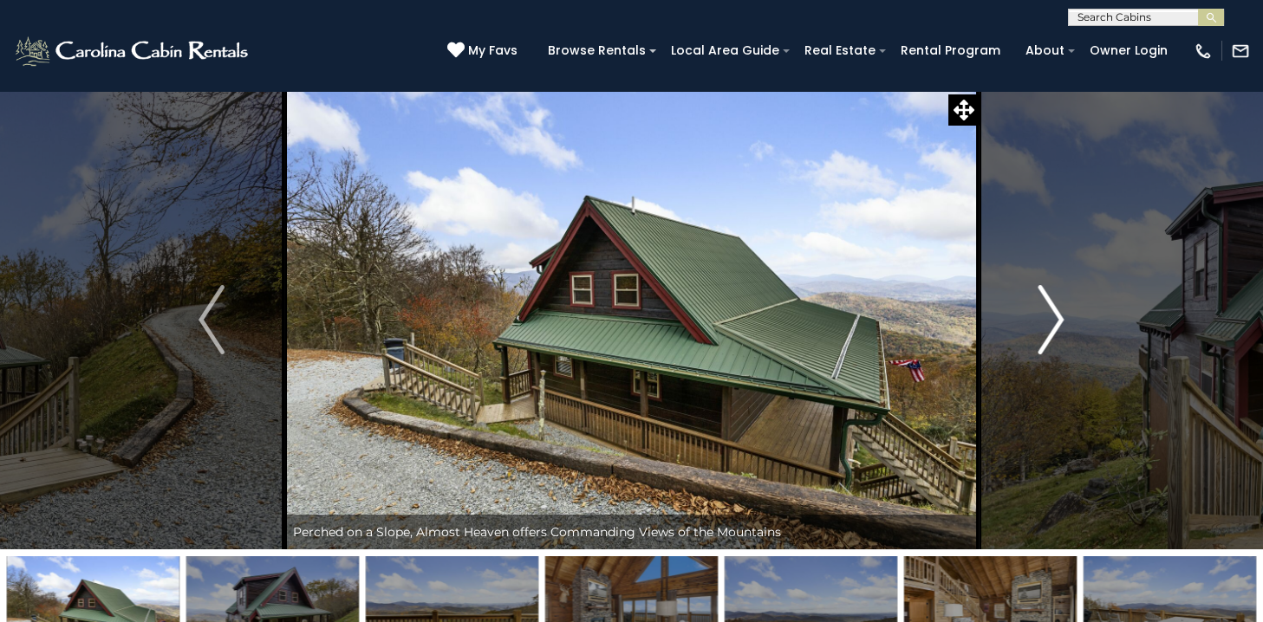
click at [1052, 314] on img "Next" at bounding box center [1051, 319] width 26 height 69
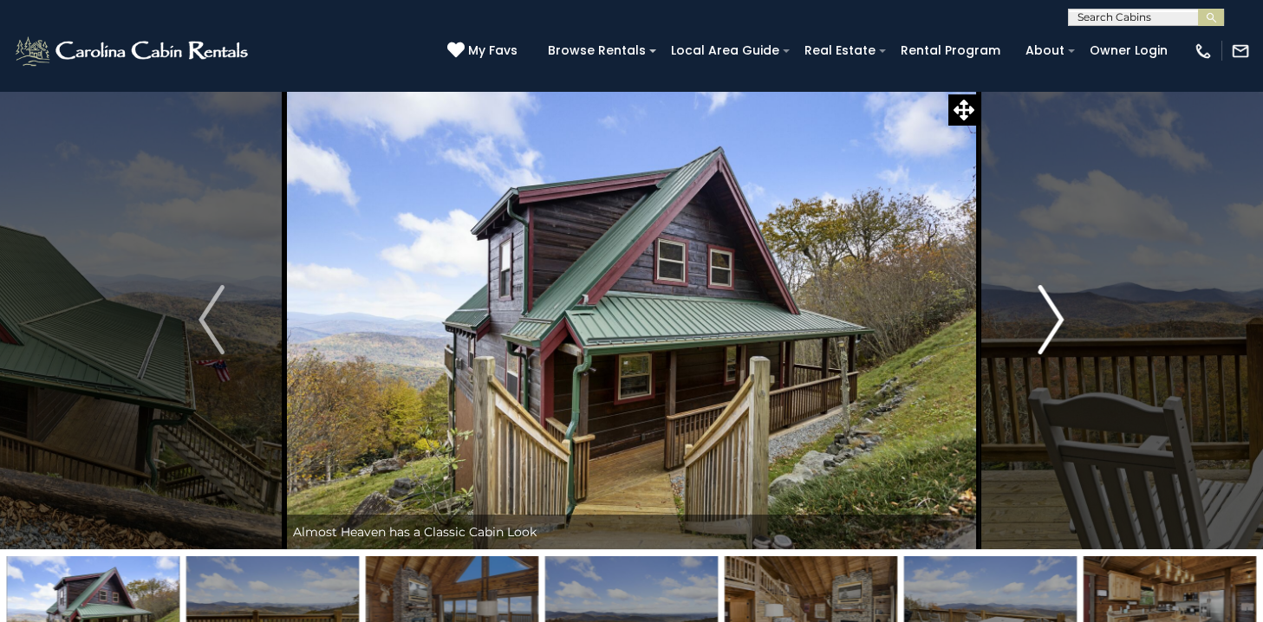
click at [1052, 314] on img "Next" at bounding box center [1051, 319] width 26 height 69
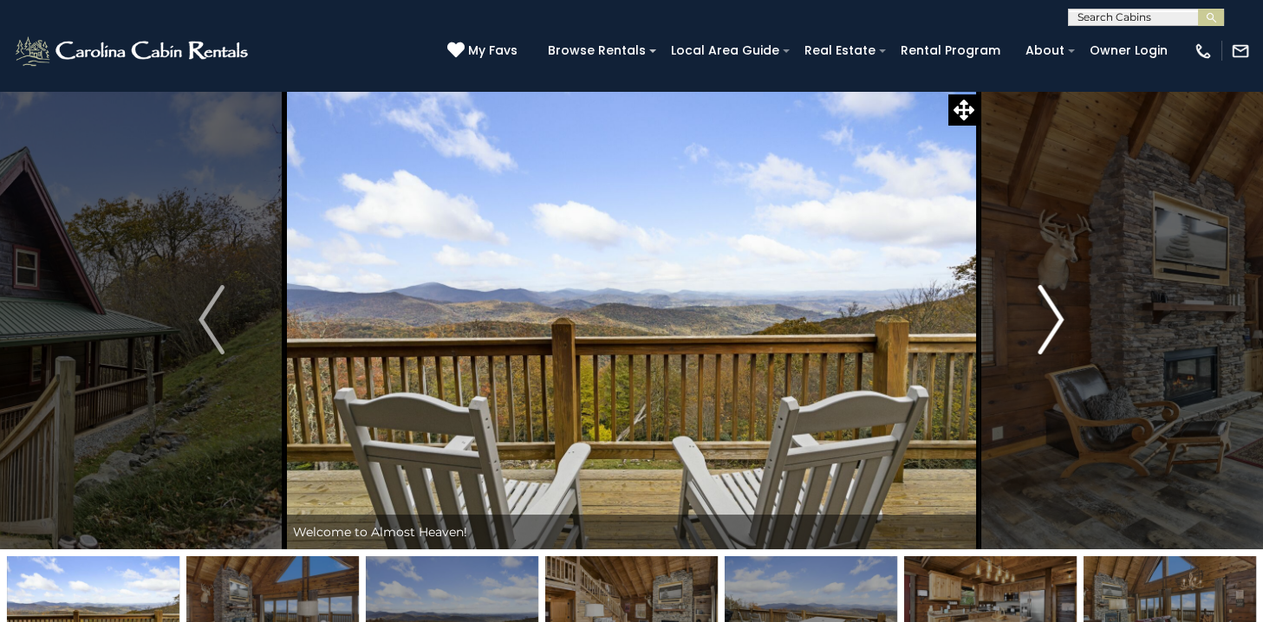
click at [1052, 314] on img "Next" at bounding box center [1051, 319] width 26 height 69
